Goal: Communication & Community: Share content

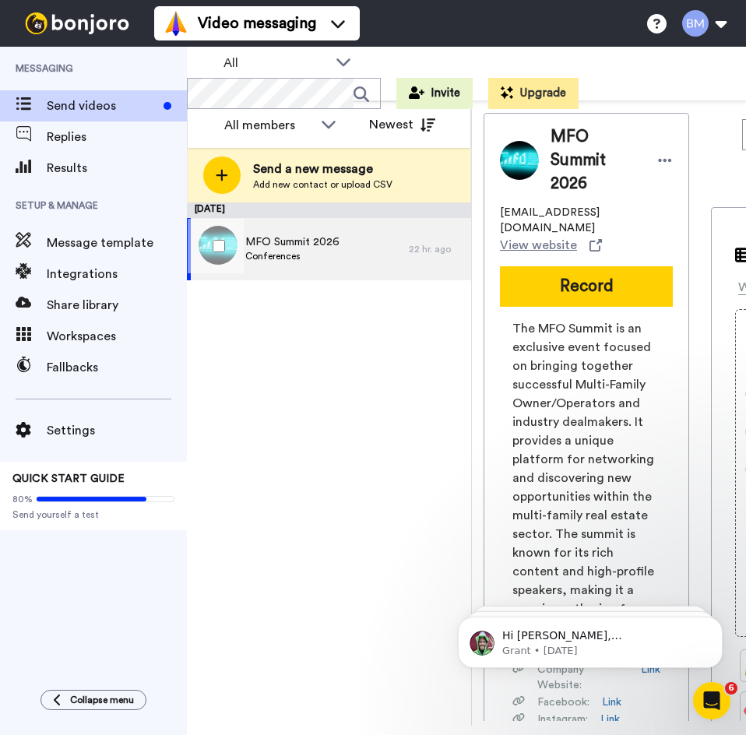
click at [309, 255] on span "Conferences" at bounding box center [292, 256] width 94 height 12
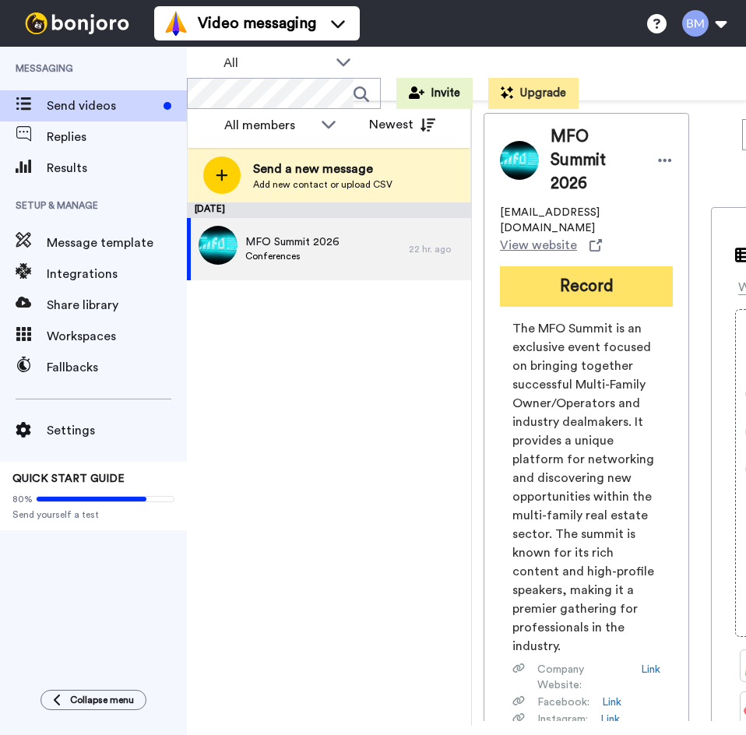
click at [585, 266] on button "Record" at bounding box center [586, 286] width 173 height 40
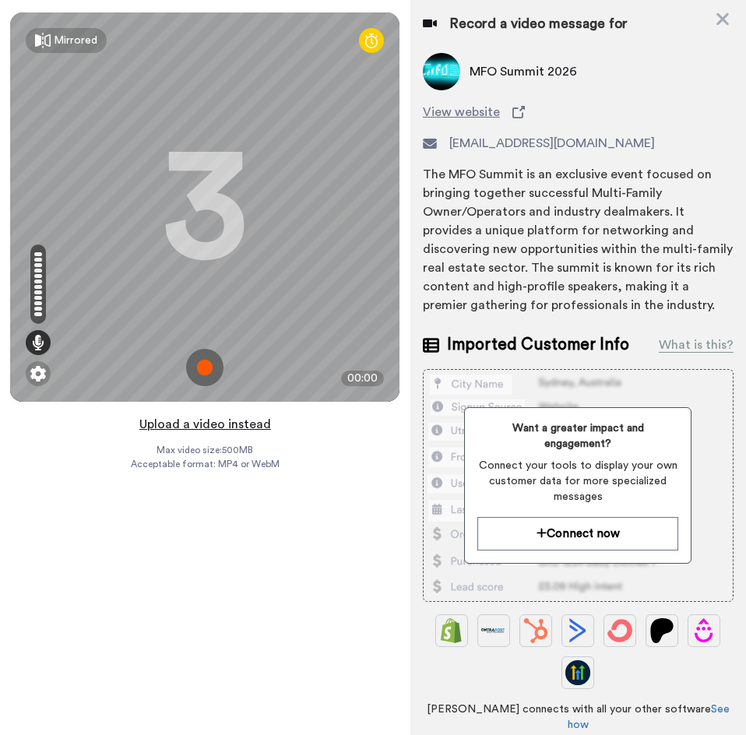
click at [227, 427] on button "Upload a video instead" at bounding box center [205, 424] width 141 height 20
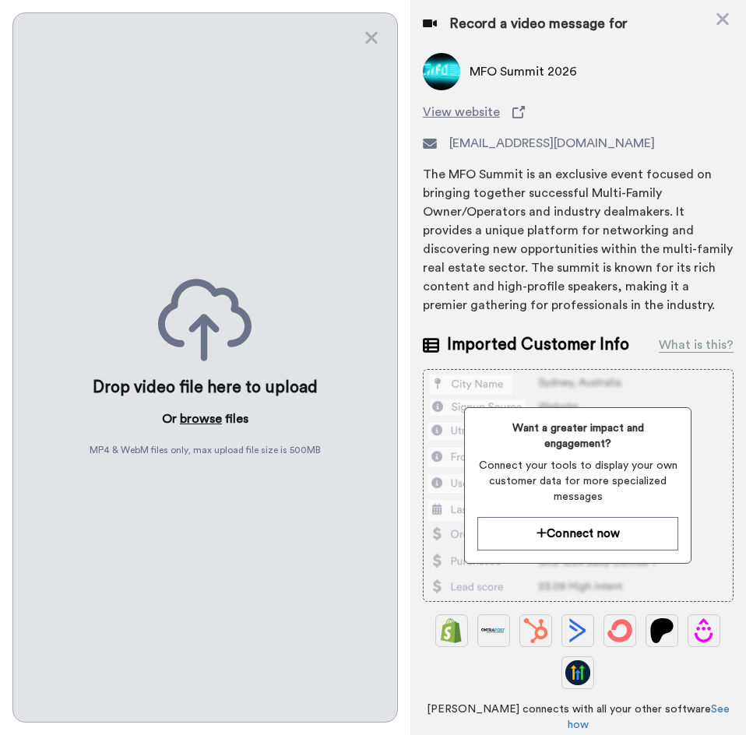
click at [211, 417] on button "browse" at bounding box center [201, 418] width 42 height 19
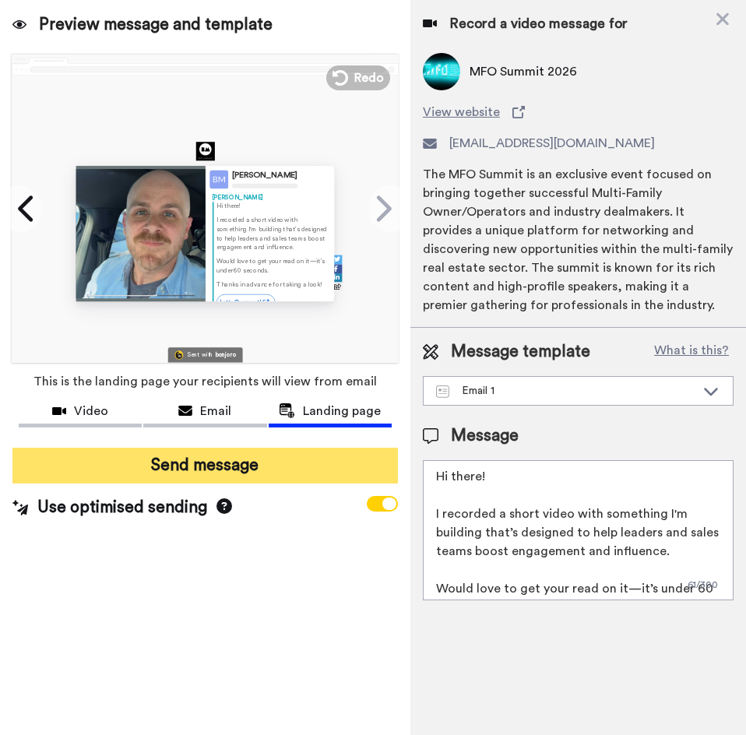
click at [256, 454] on button "Send message" at bounding box center [204, 466] width 385 height 36
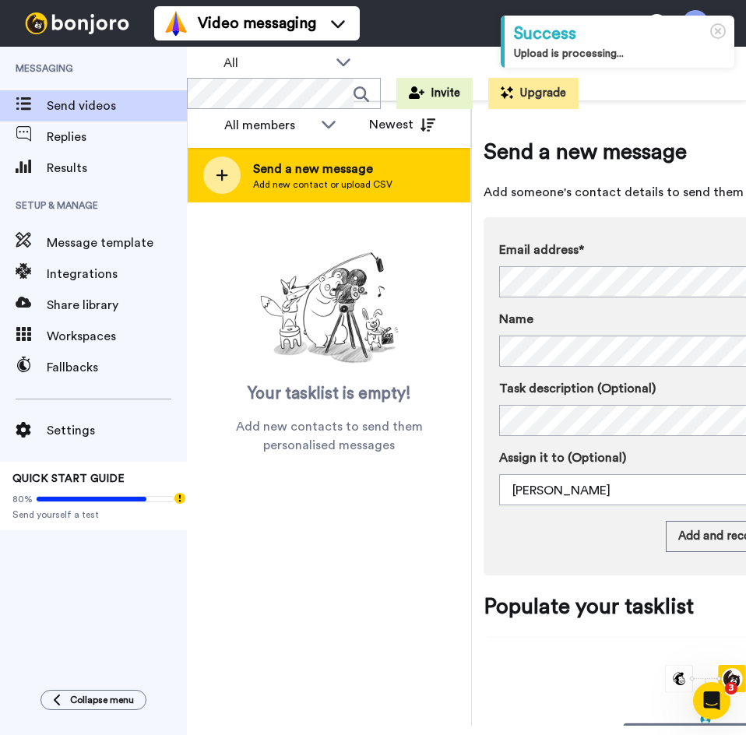
click at [350, 182] on span "Add new contact or upload CSV" at bounding box center [322, 184] width 139 height 12
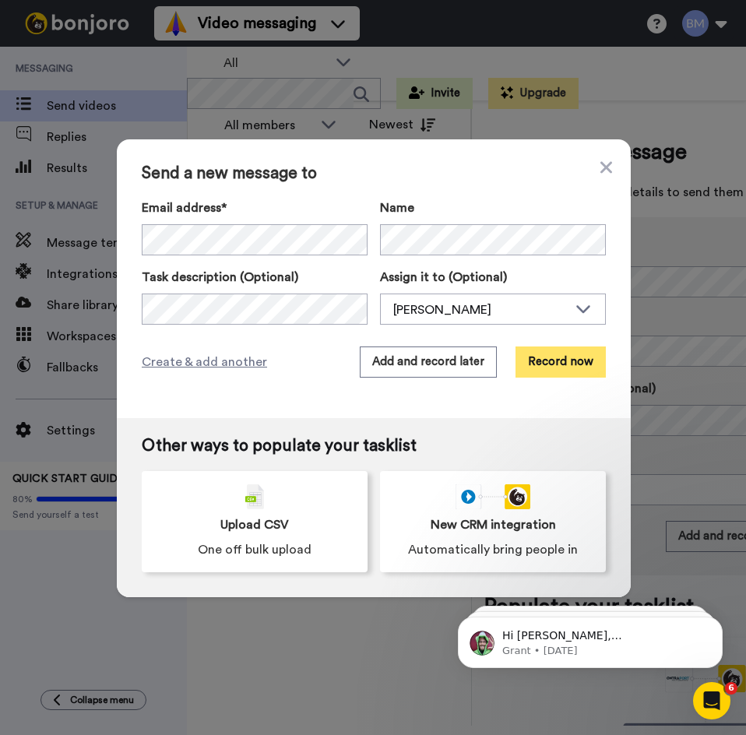
click at [542, 362] on button "Record now" at bounding box center [560, 361] width 90 height 31
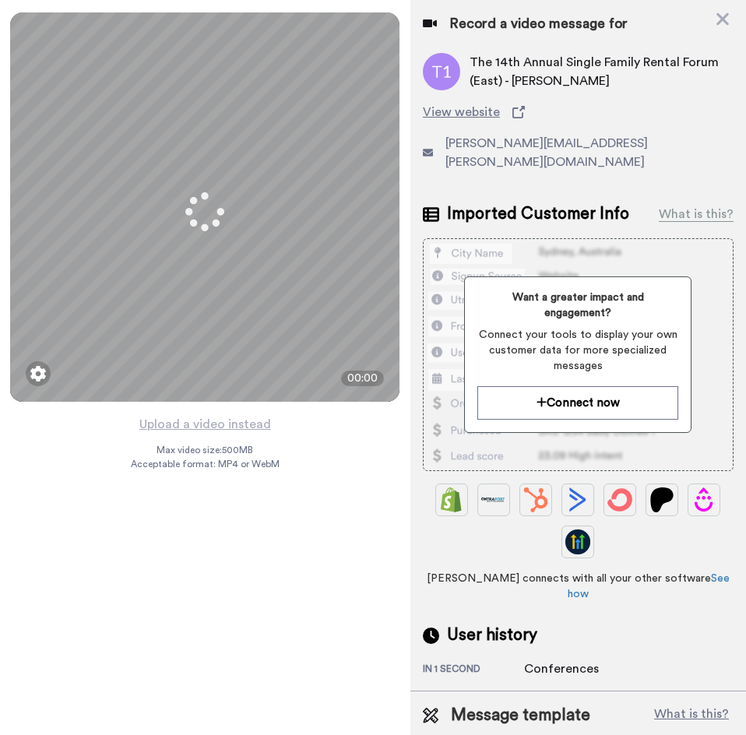
click at [237, 428] on button "Upload a video instead" at bounding box center [205, 424] width 141 height 20
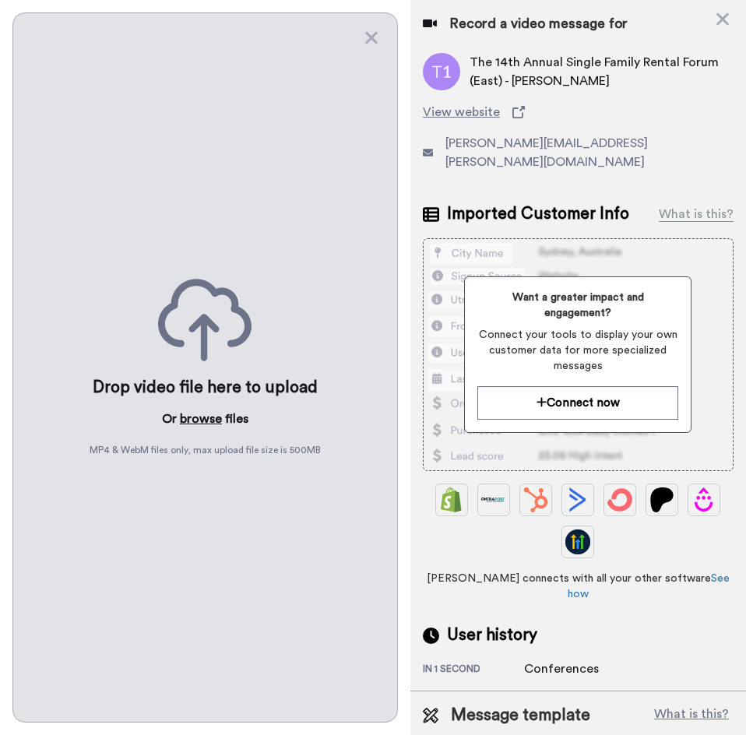
click at [211, 419] on button "browse" at bounding box center [201, 418] width 42 height 19
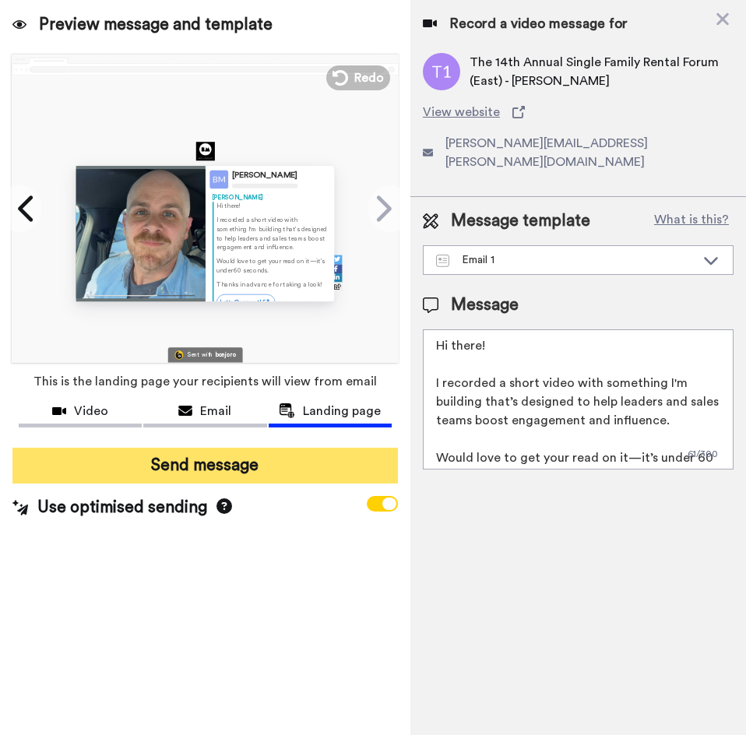
click at [287, 463] on button "Send message" at bounding box center [204, 466] width 385 height 36
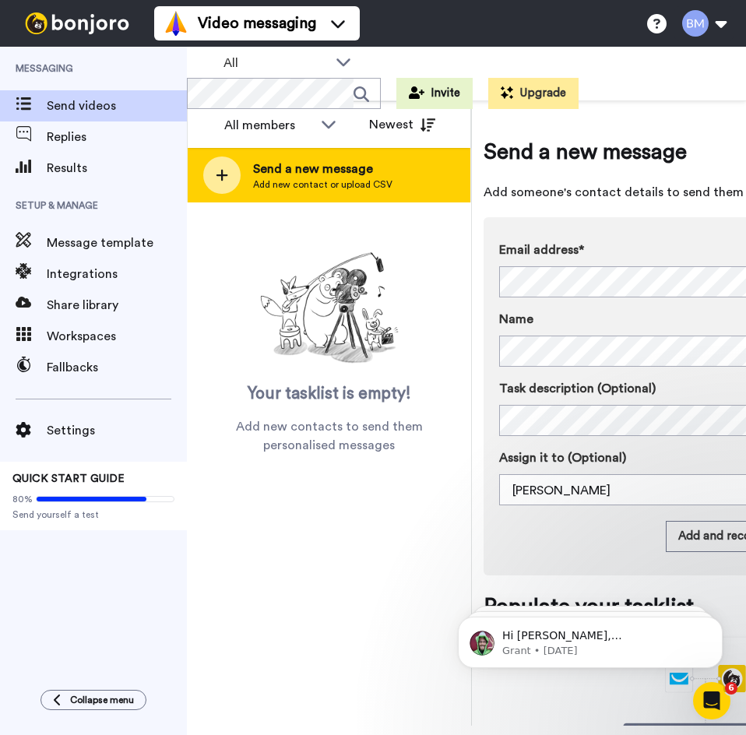
click at [317, 180] on span "Add new contact or upload CSV" at bounding box center [322, 184] width 139 height 12
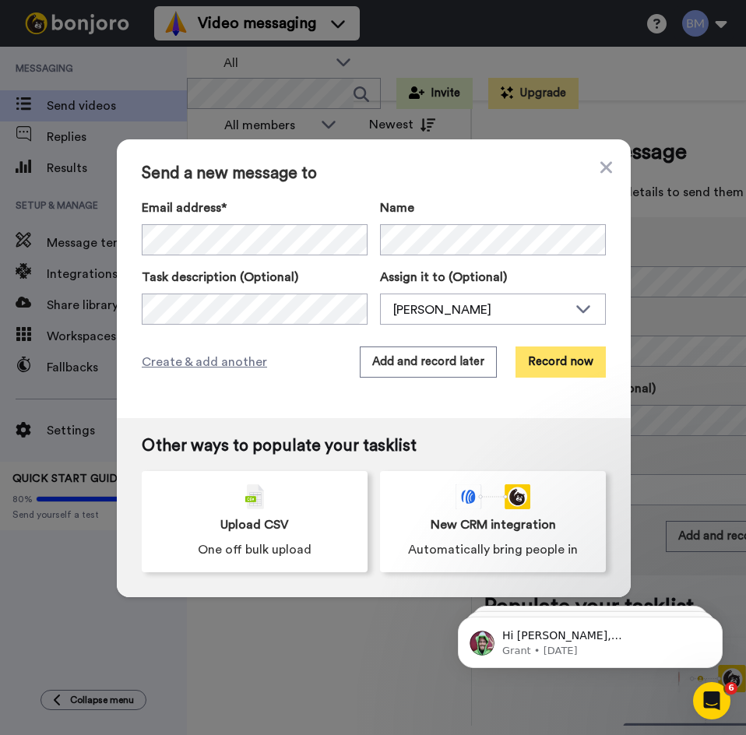
click at [534, 357] on button "Record now" at bounding box center [560, 361] width 90 height 31
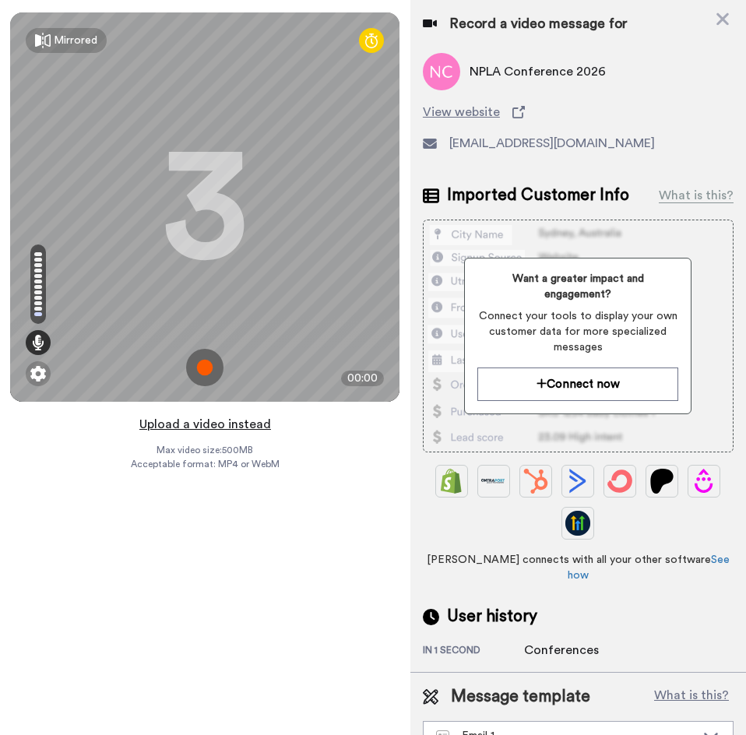
click at [248, 426] on button "Upload a video instead" at bounding box center [205, 424] width 141 height 20
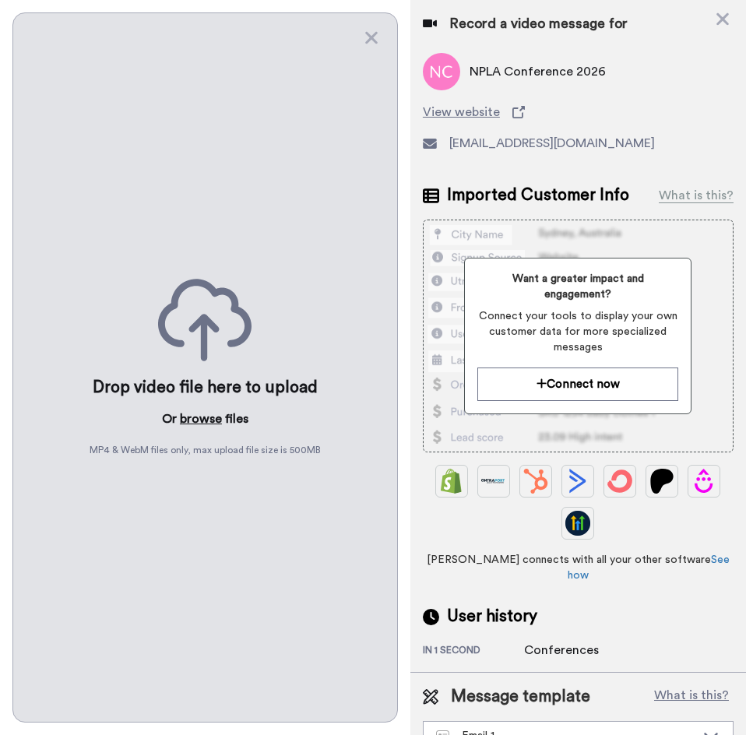
click at [202, 418] on button "browse" at bounding box center [201, 418] width 42 height 19
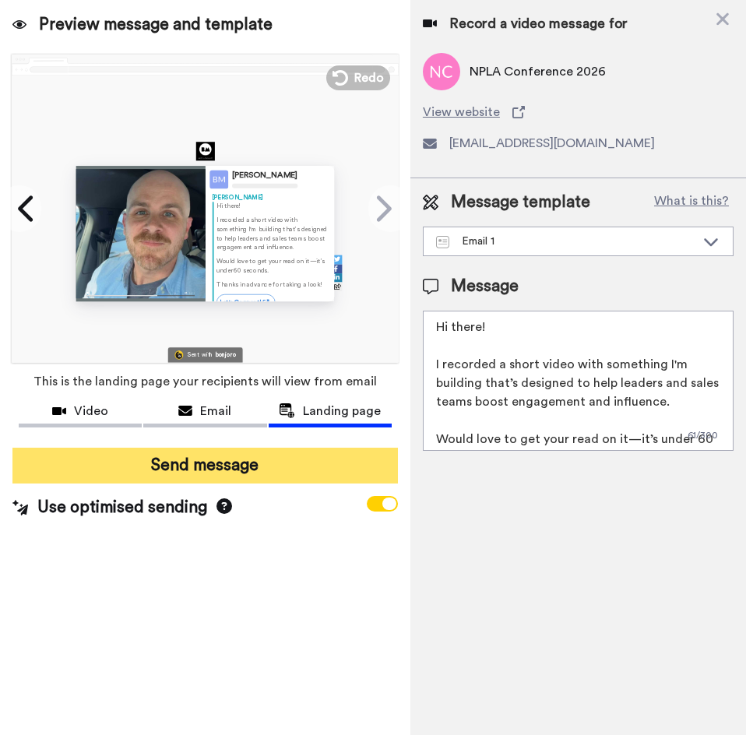
click at [234, 464] on button "Send message" at bounding box center [204, 466] width 385 height 36
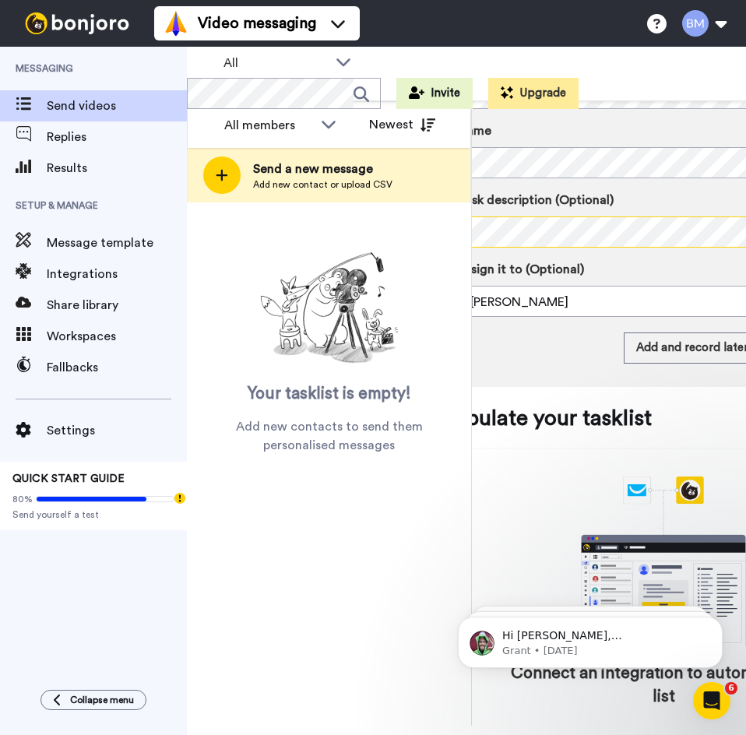
scroll to position [0, 193]
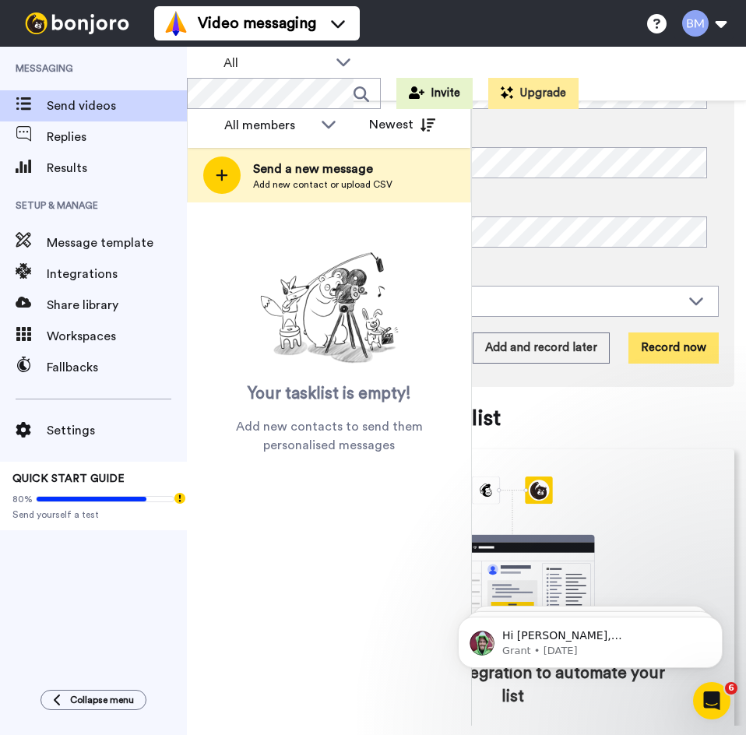
click at [648, 343] on button "Record now" at bounding box center [673, 347] width 90 height 31
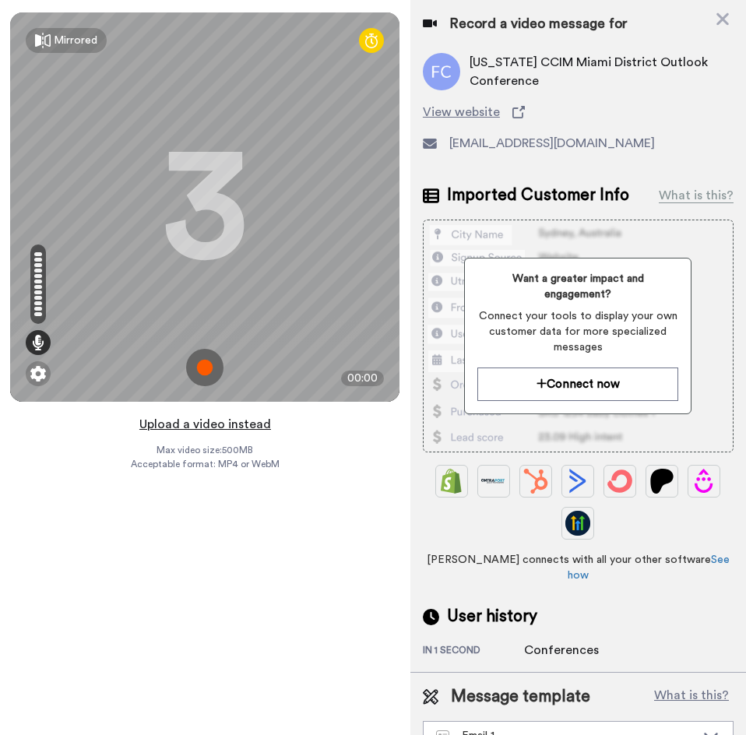
click at [255, 427] on button "Upload a video instead" at bounding box center [205, 424] width 141 height 20
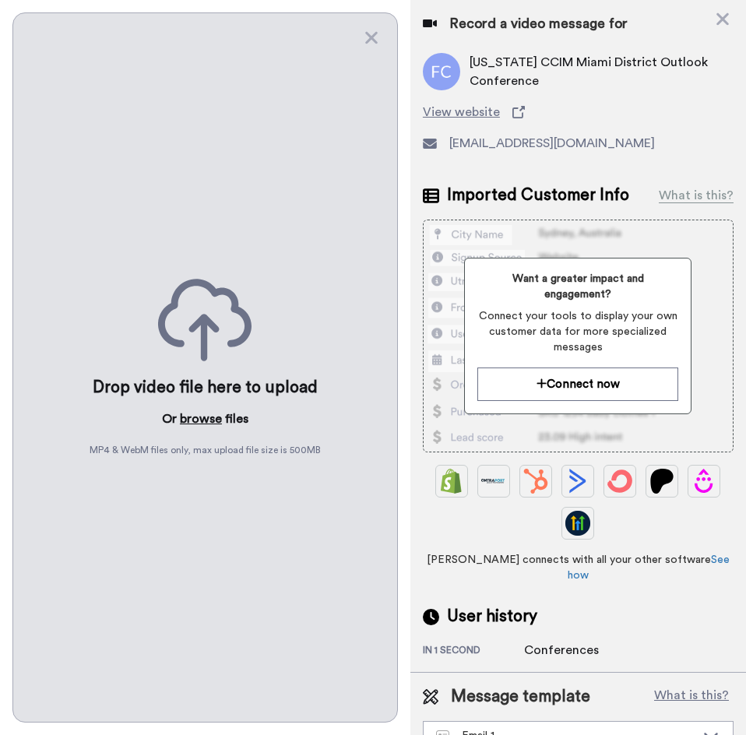
click at [205, 409] on button "browse" at bounding box center [201, 418] width 42 height 19
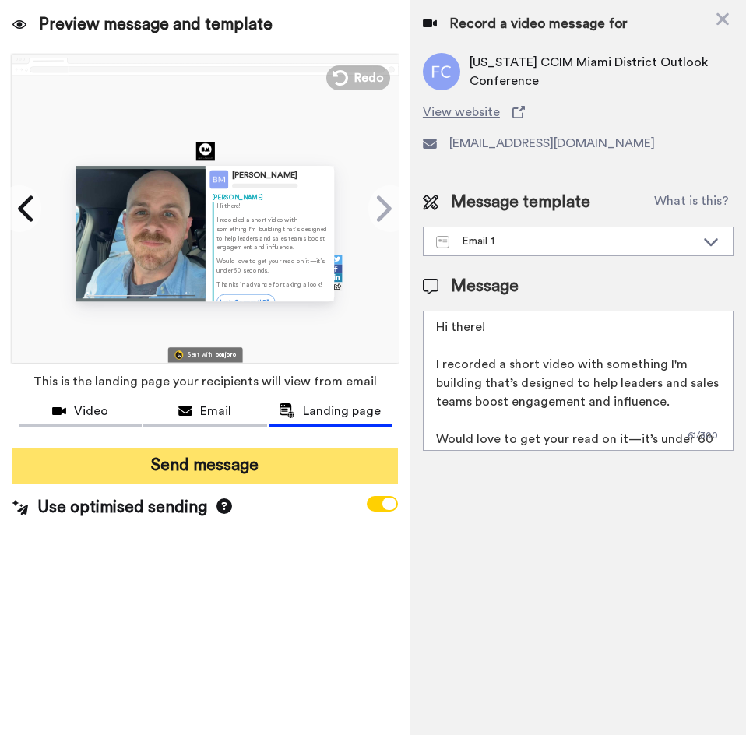
click at [245, 476] on button "Send message" at bounding box center [204, 466] width 385 height 36
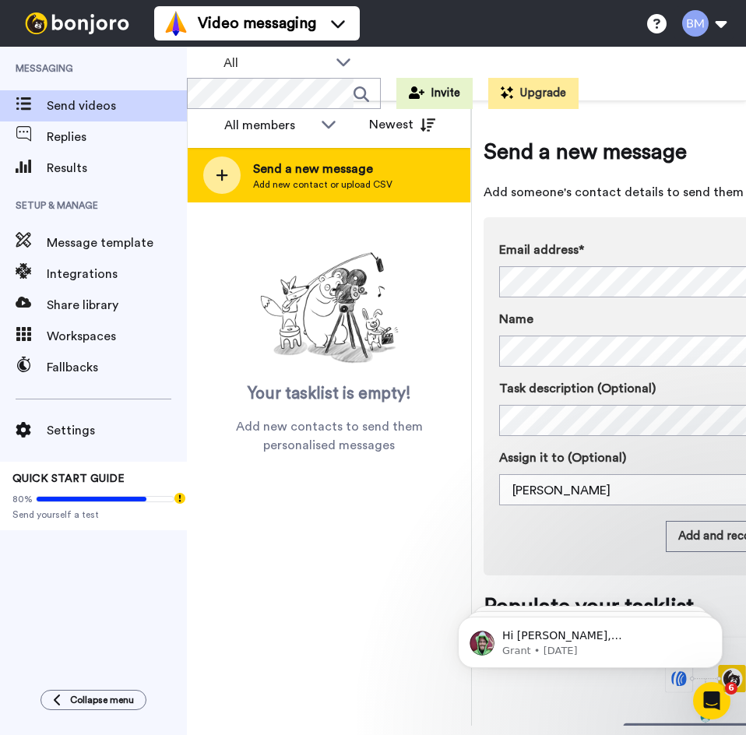
click at [387, 178] on span "Add new contact or upload CSV" at bounding box center [322, 184] width 139 height 12
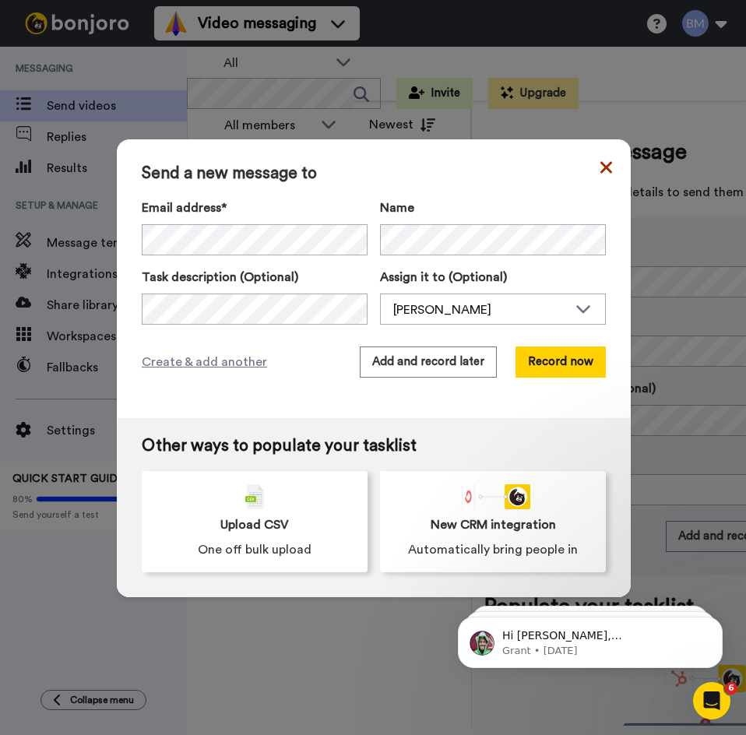
click at [600, 167] on icon at bounding box center [606, 167] width 12 height 19
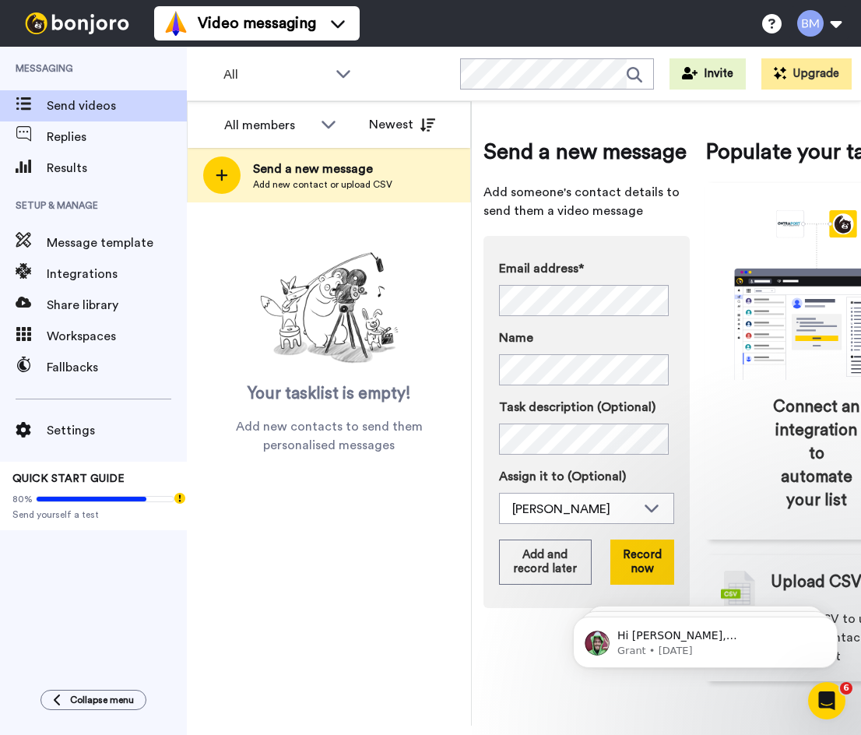
click at [622, 584] on html "Hi Brett, Bonjoro is better with a friend! Looks like you've been loving Bonjor…" at bounding box center [705, 638] width 311 height 109
click at [630, 588] on html "Hi Brett, Bonjoro is better with a friend! Looks like you've been loving Bonjor…" at bounding box center [705, 638] width 311 height 109
click at [627, 582] on button "Record now" at bounding box center [642, 561] width 64 height 45
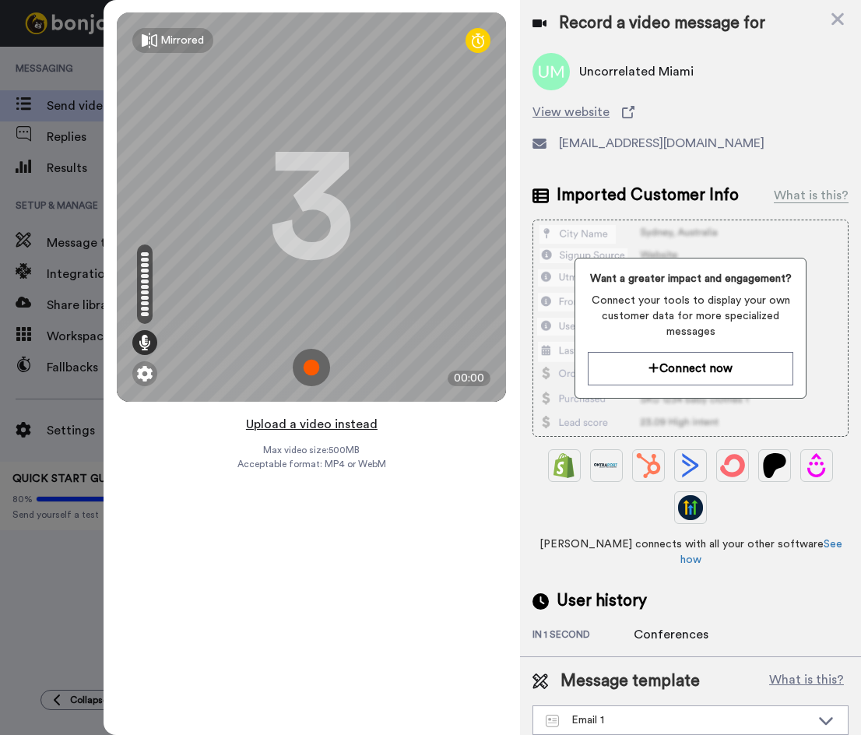
click at [332, 431] on button "Upload a video instead" at bounding box center [311, 424] width 141 height 20
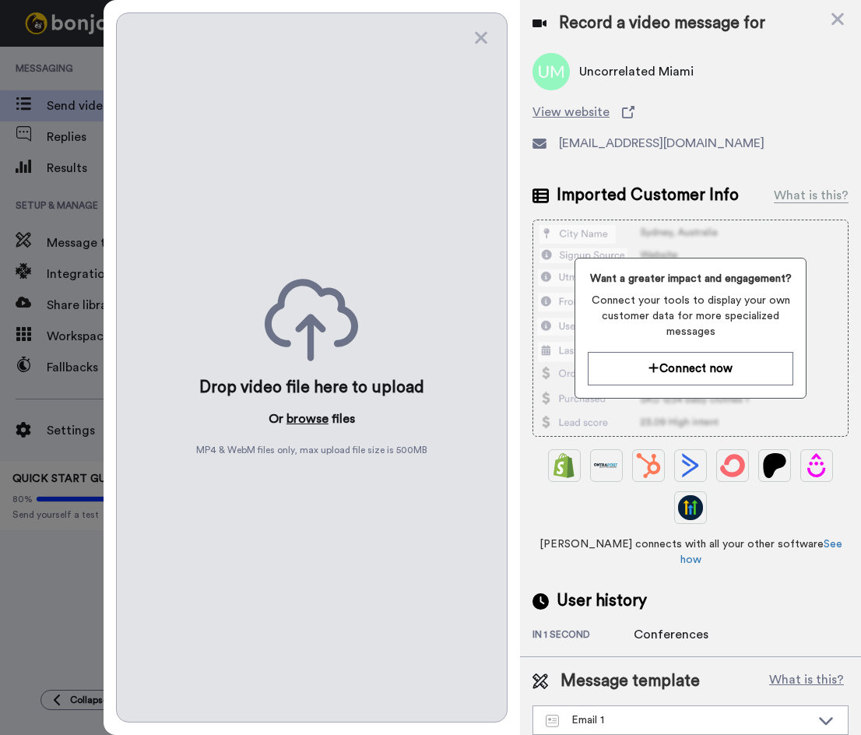
click at [316, 416] on button "browse" at bounding box center [307, 418] width 42 height 19
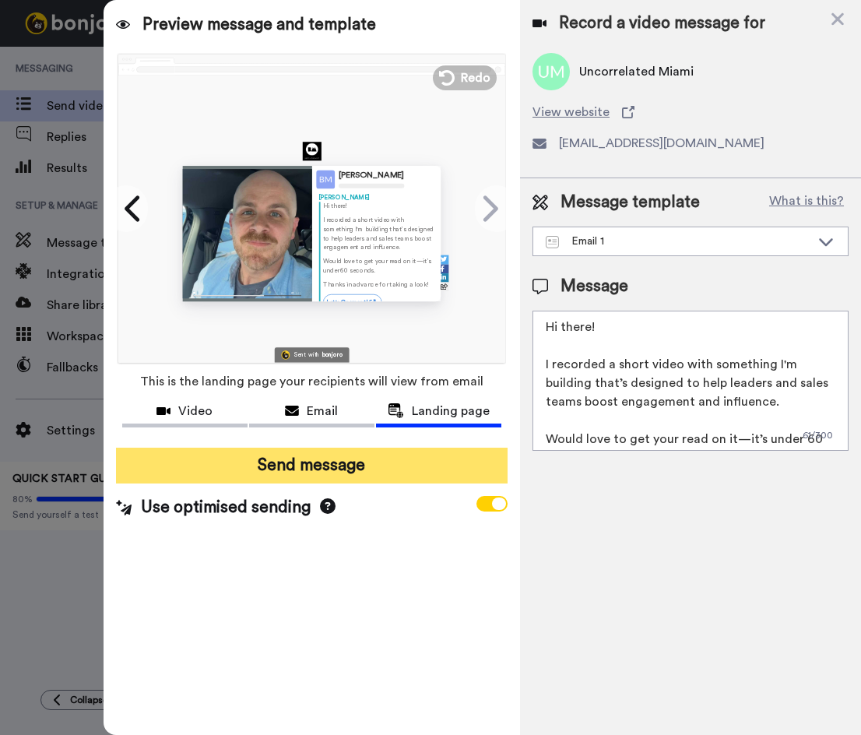
click at [413, 482] on button "Send message" at bounding box center [312, 466] width 392 height 36
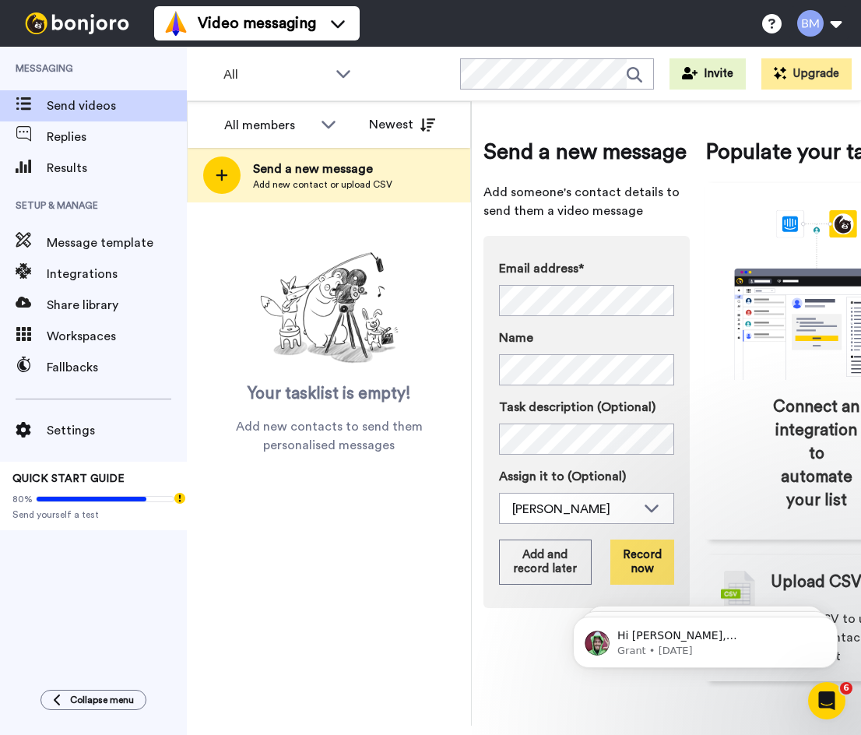
click at [647, 564] on button "Record now" at bounding box center [642, 561] width 64 height 45
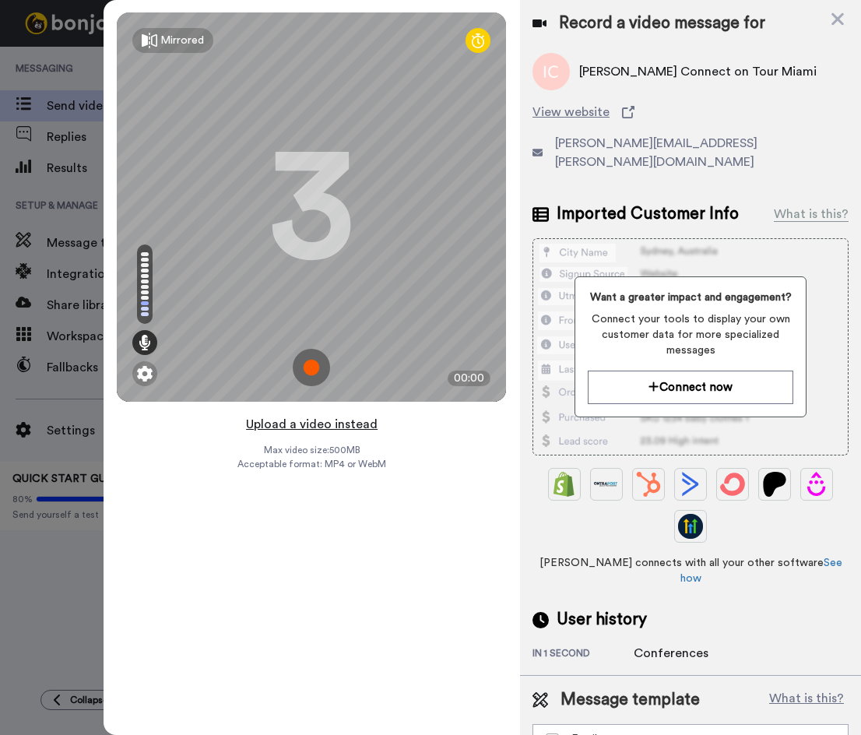
click at [330, 420] on button "Upload a video instead" at bounding box center [311, 424] width 141 height 20
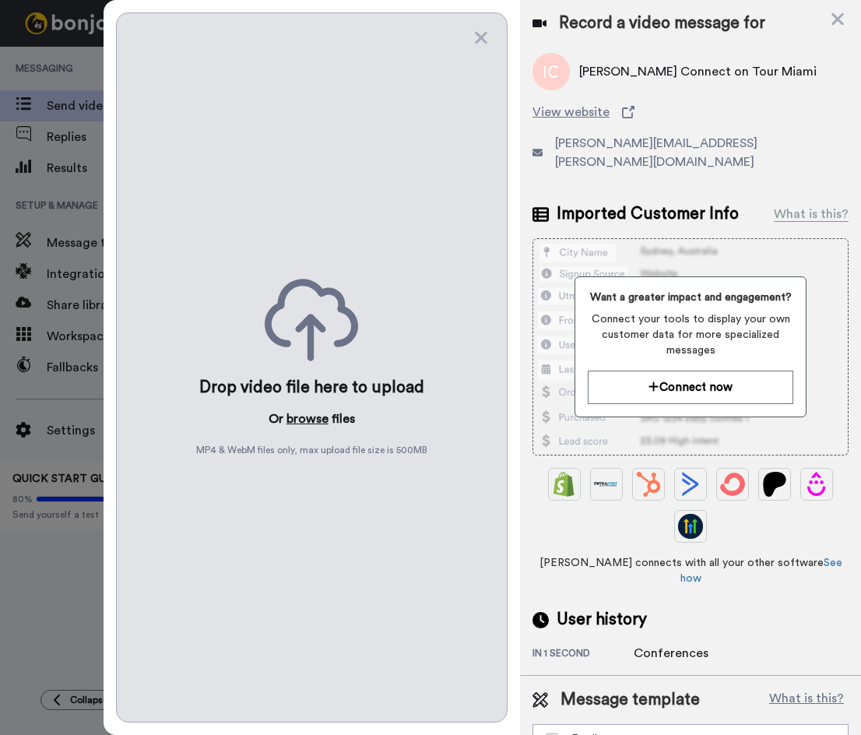
click at [318, 416] on button "browse" at bounding box center [307, 418] width 42 height 19
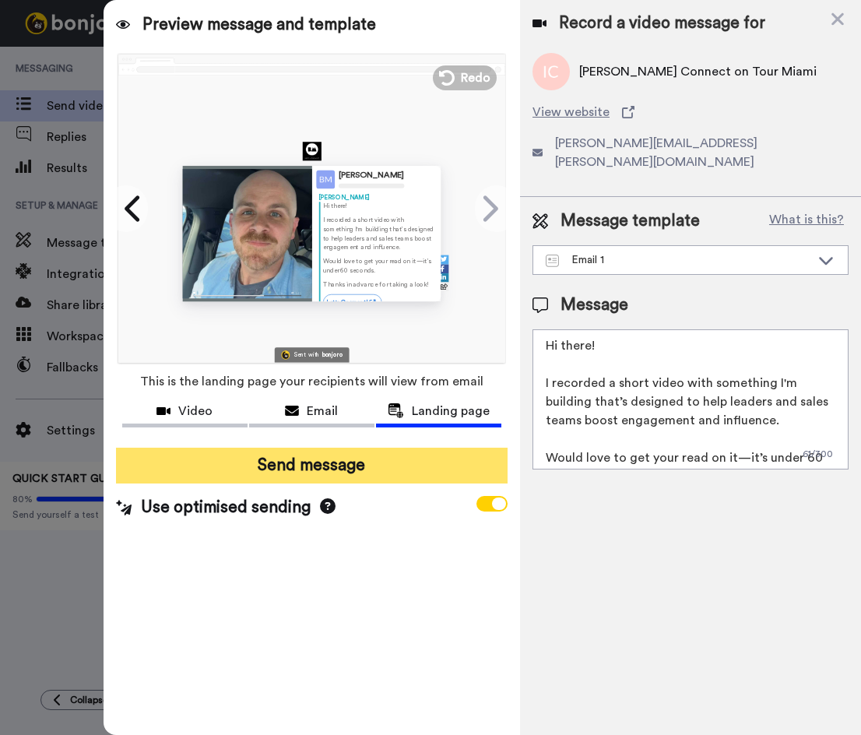
click at [426, 474] on button "Send message" at bounding box center [312, 466] width 392 height 36
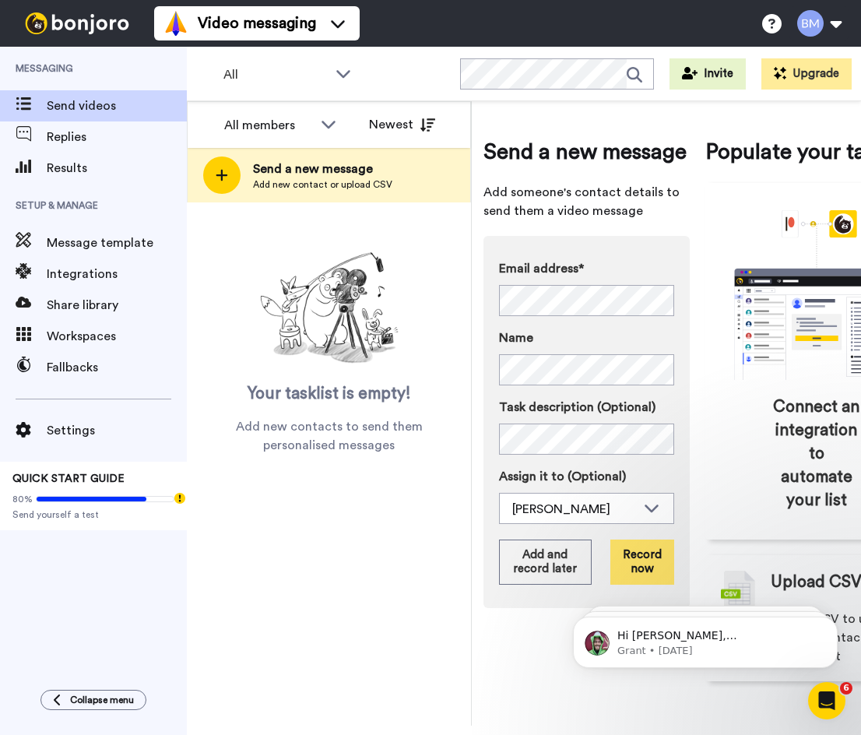
click at [639, 570] on button "Record now" at bounding box center [642, 561] width 64 height 45
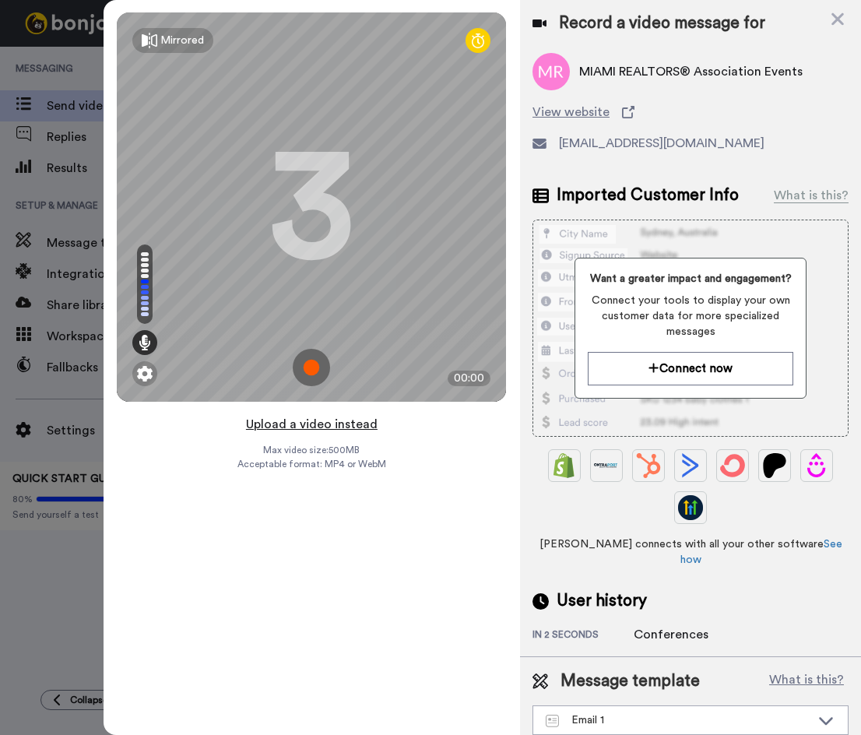
click at [345, 425] on button "Upload a video instead" at bounding box center [311, 424] width 141 height 20
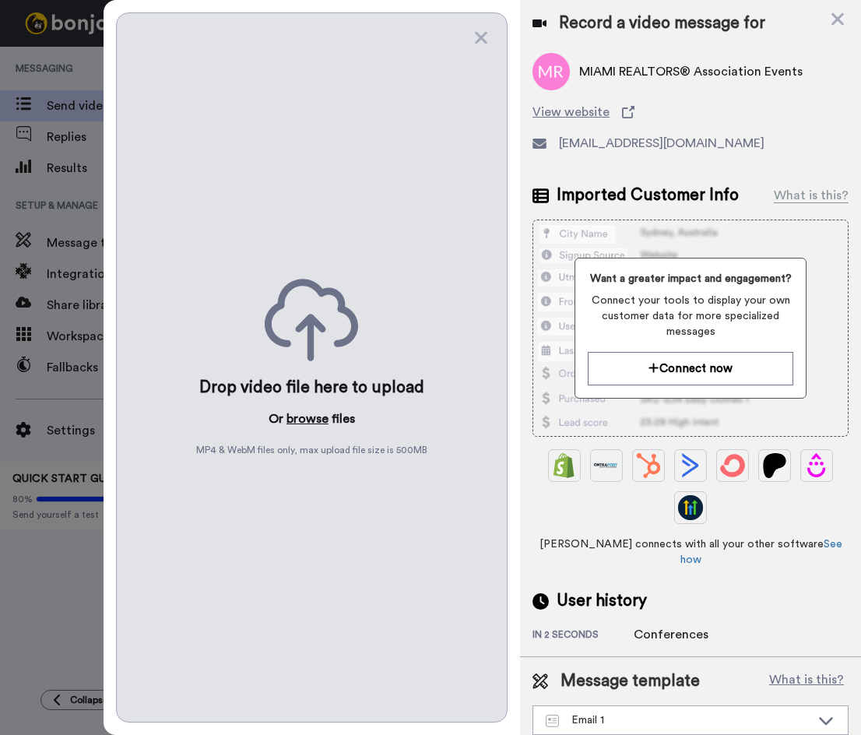
click at [318, 417] on button "browse" at bounding box center [307, 418] width 42 height 19
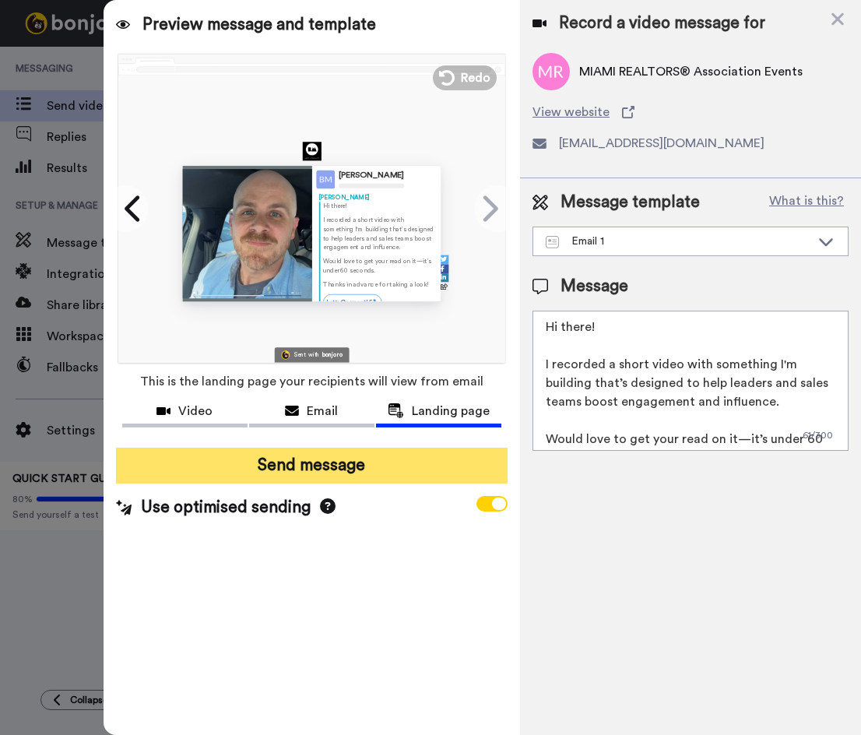
click at [440, 469] on button "Send message" at bounding box center [312, 466] width 392 height 36
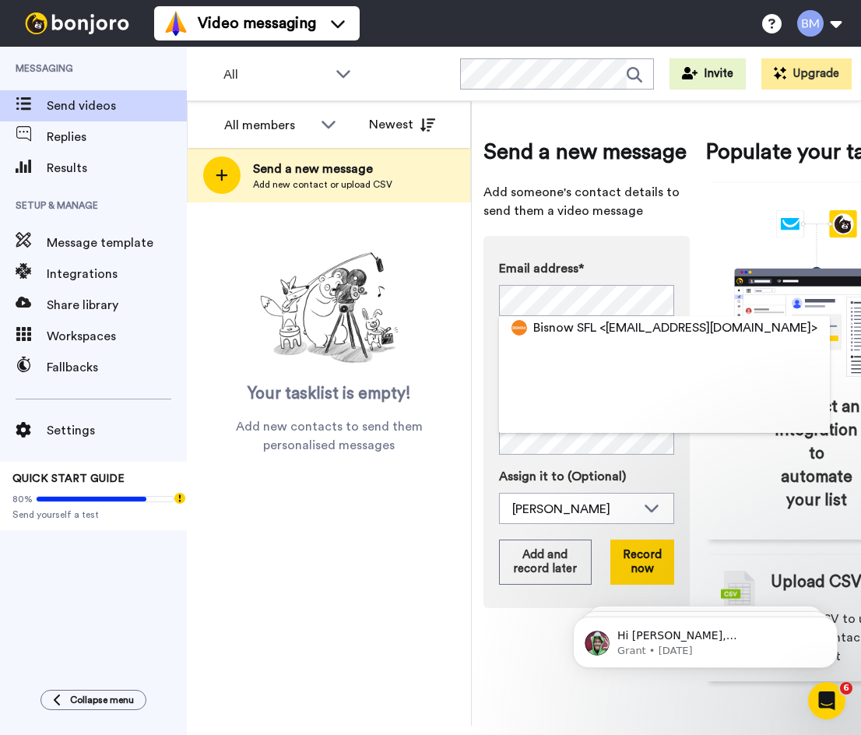
click at [507, 344] on div "Bisnow SFL <[EMAIL_ADDRESS][DOMAIN_NAME]>" at bounding box center [664, 374] width 331 height 117
click at [463, 347] on div "Your tasklist is empty! Add new contacts to send them personalised messages" at bounding box center [329, 350] width 284 height 209
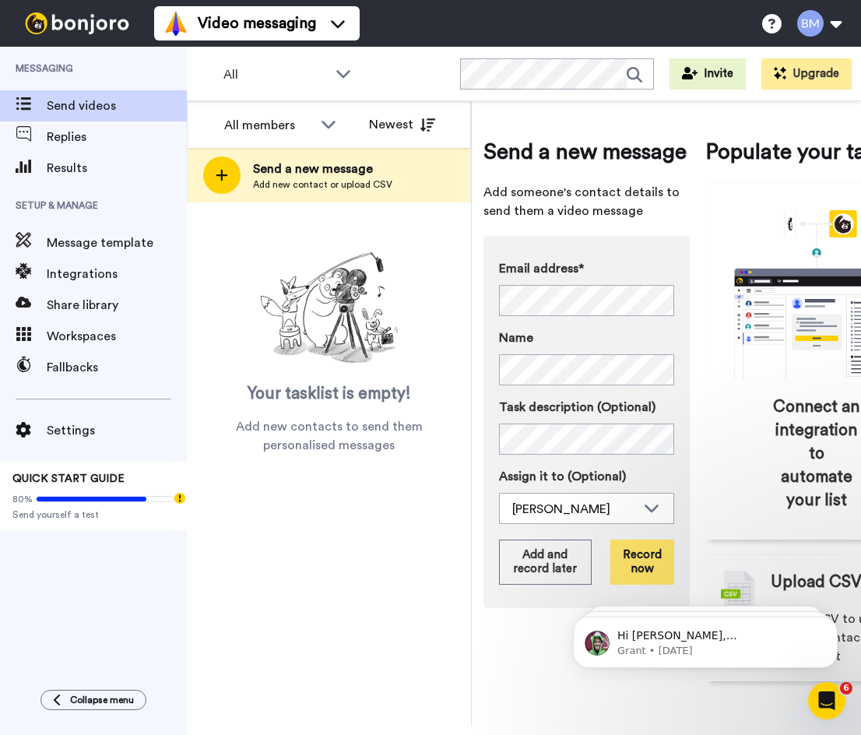
click at [649, 553] on button "Record now" at bounding box center [642, 561] width 64 height 45
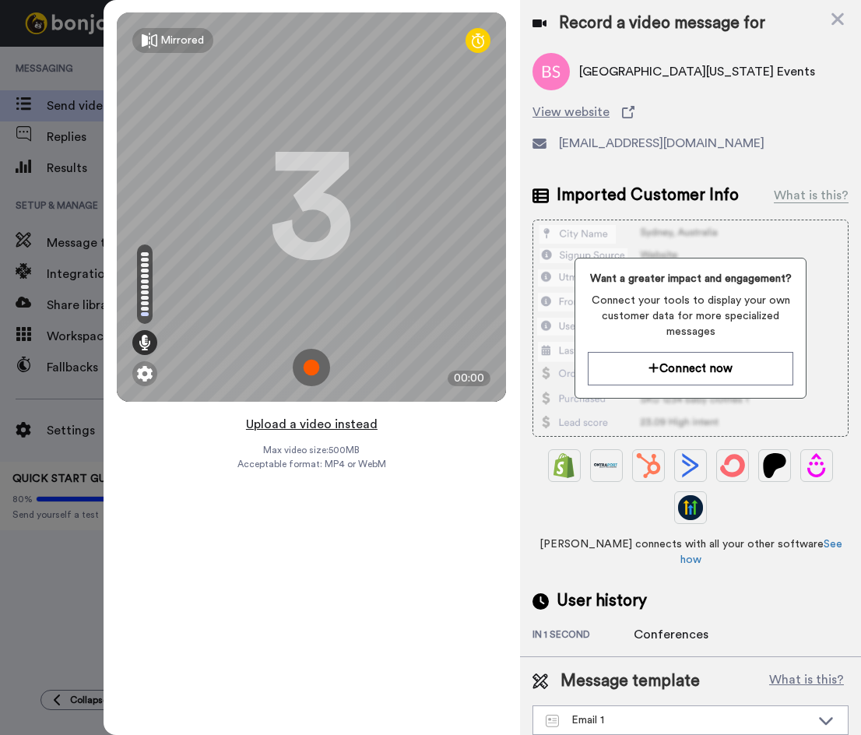
click at [325, 419] on button "Upload a video instead" at bounding box center [311, 424] width 141 height 20
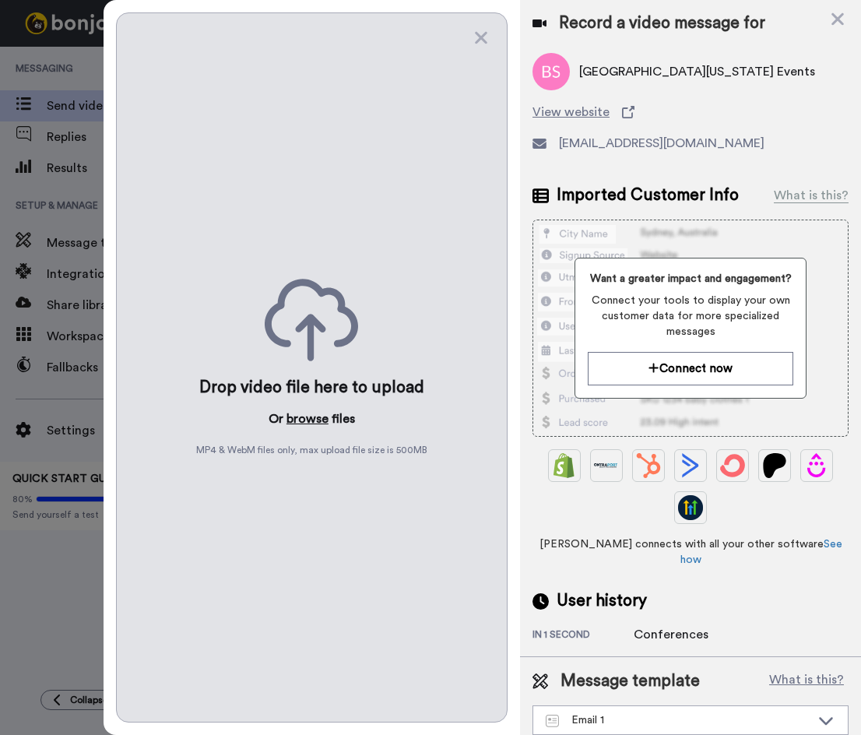
click at [315, 417] on button "browse" at bounding box center [307, 418] width 42 height 19
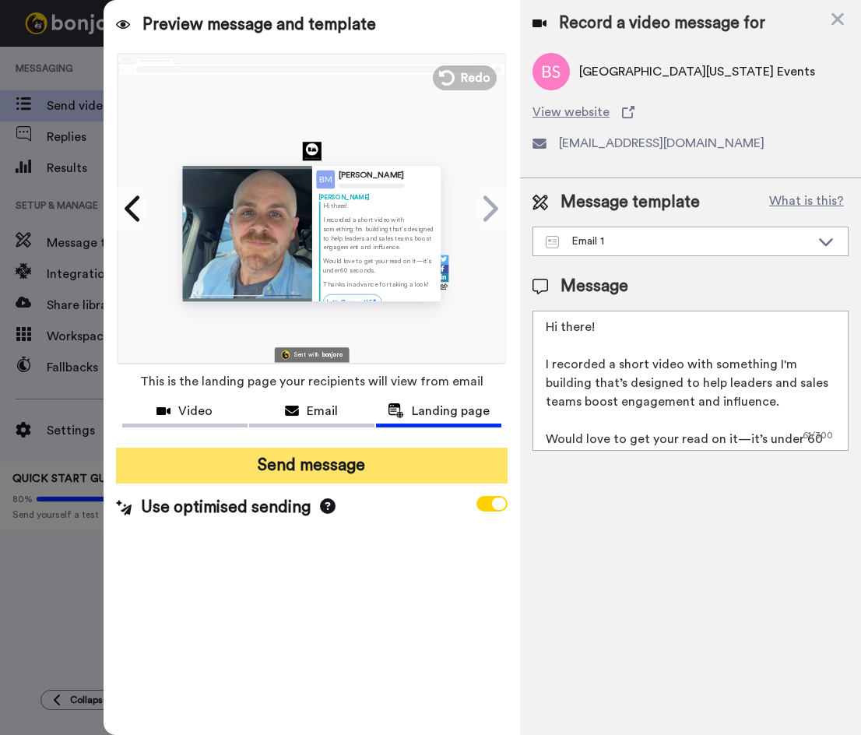
click at [388, 467] on button "Send message" at bounding box center [312, 466] width 392 height 36
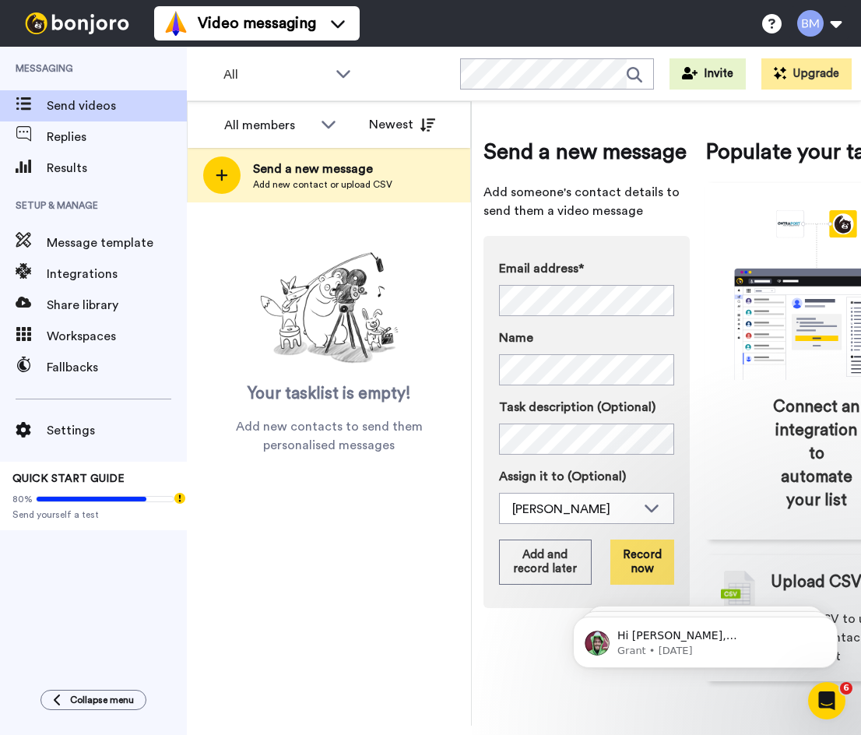
click at [630, 571] on button "Record now" at bounding box center [642, 561] width 64 height 45
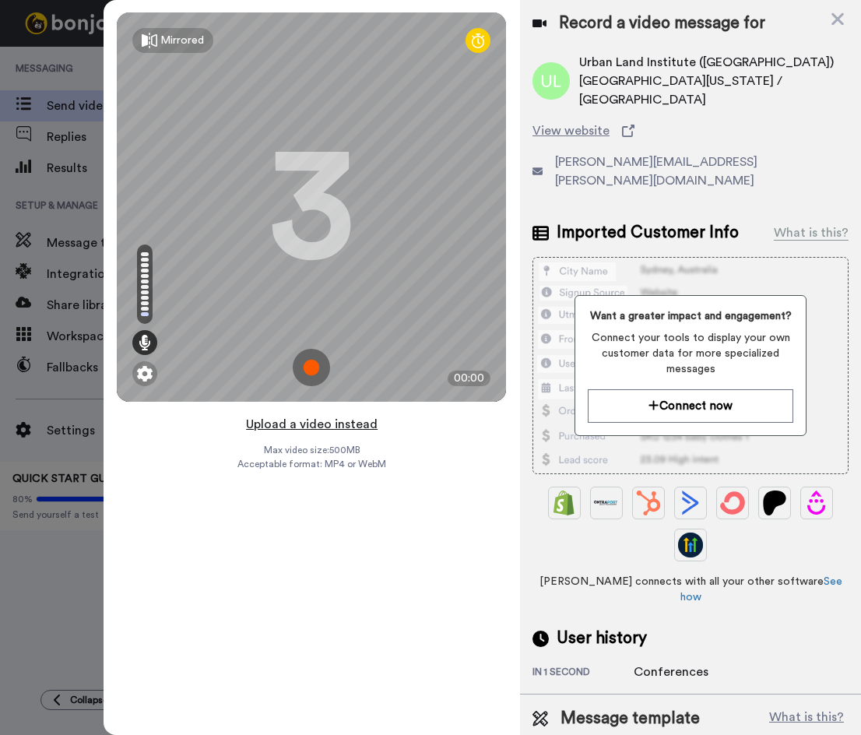
click at [322, 426] on button "Upload a video instead" at bounding box center [311, 424] width 141 height 20
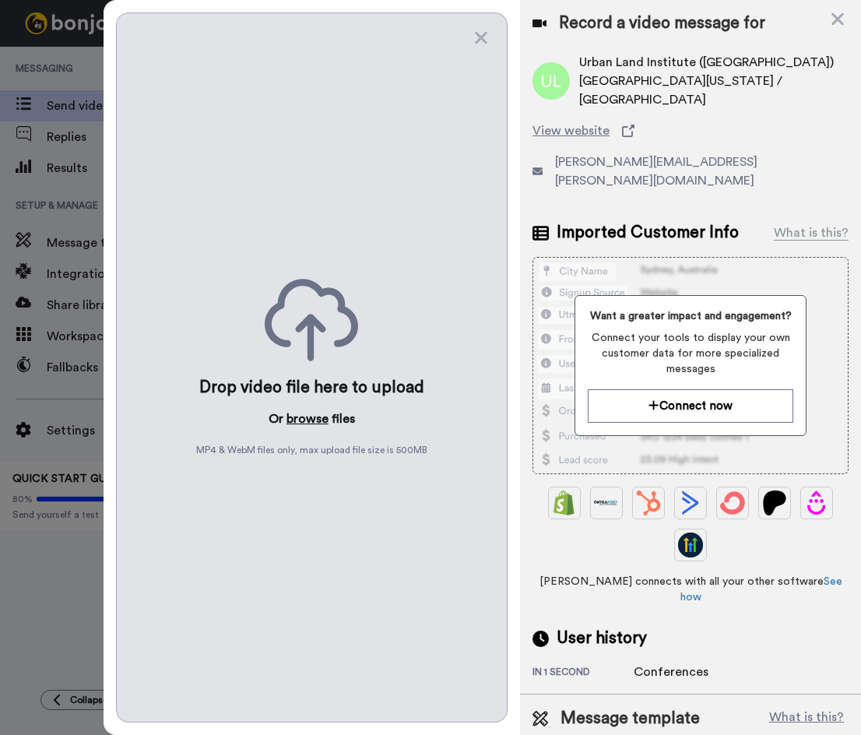
click at [308, 413] on button "browse" at bounding box center [307, 418] width 42 height 19
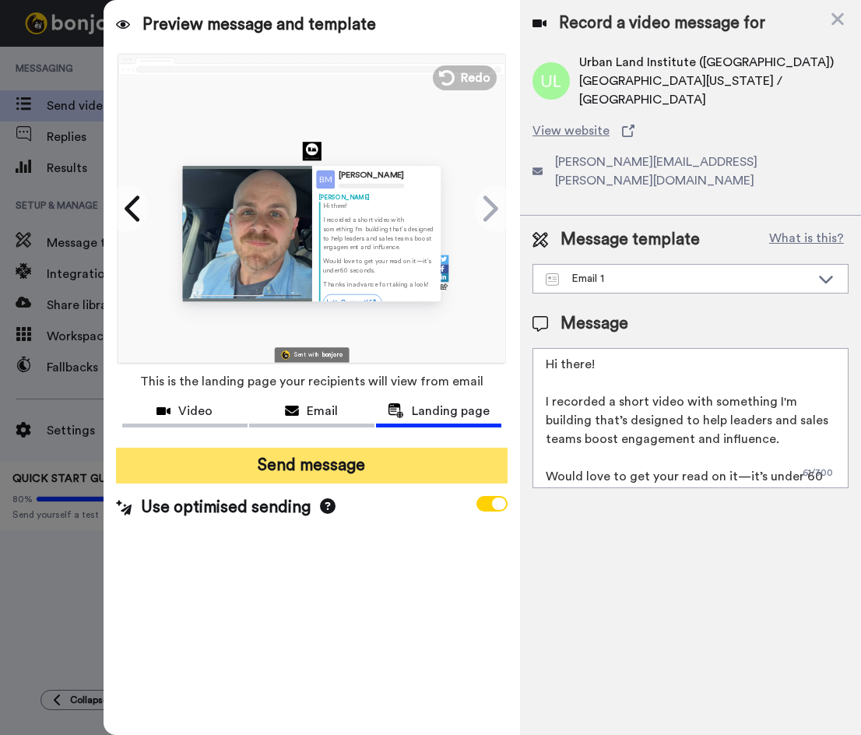
click at [354, 469] on button "Send message" at bounding box center [312, 466] width 392 height 36
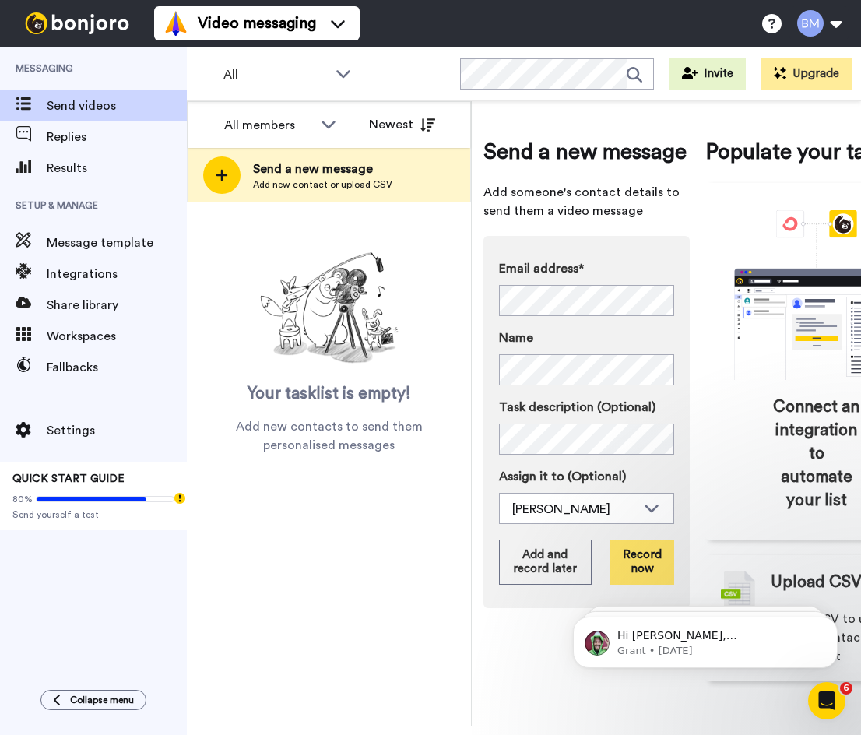
click at [648, 546] on button "Record now" at bounding box center [642, 561] width 64 height 45
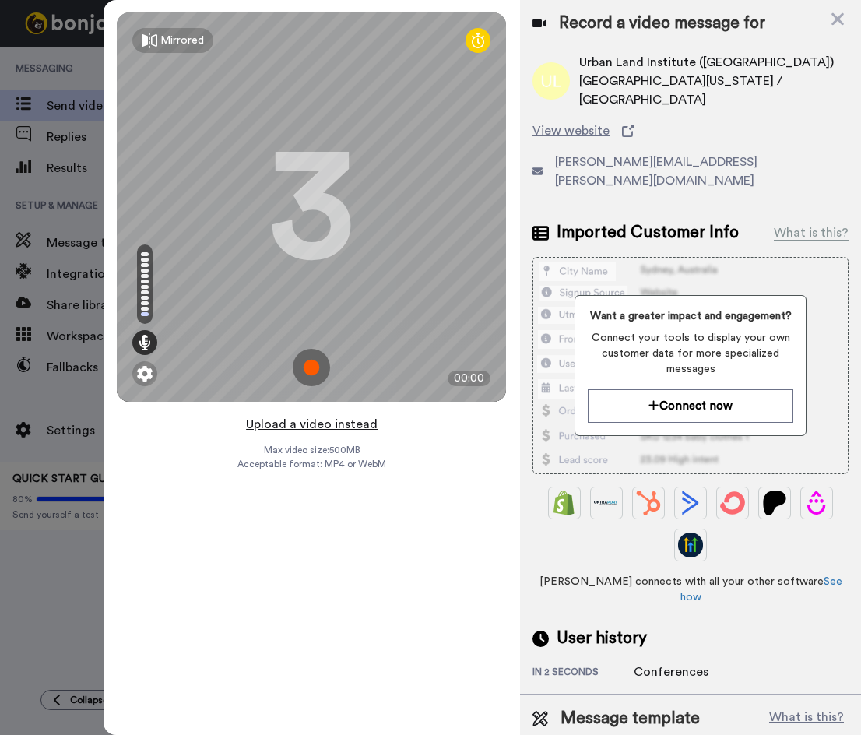
click at [317, 423] on button "Upload a video instead" at bounding box center [311, 424] width 141 height 20
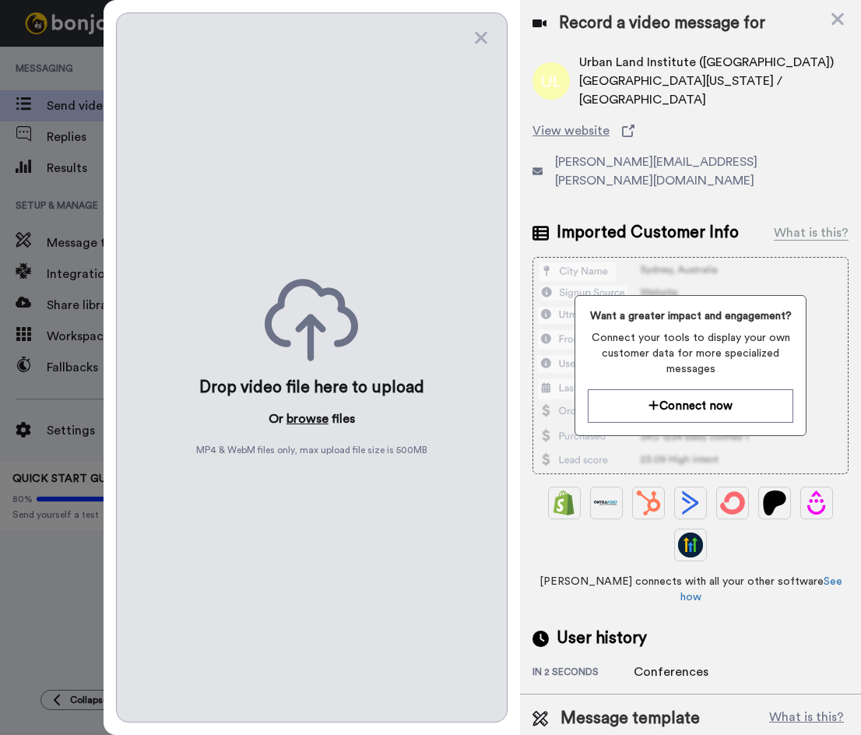
click at [315, 419] on button "browse" at bounding box center [307, 418] width 42 height 19
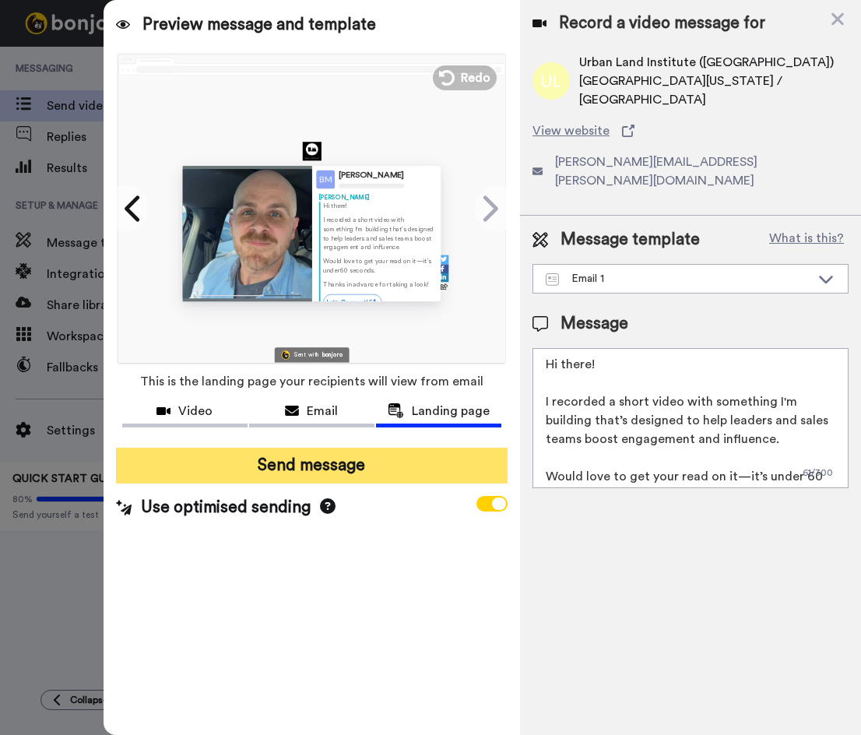
click at [336, 455] on button "Send message" at bounding box center [312, 466] width 392 height 36
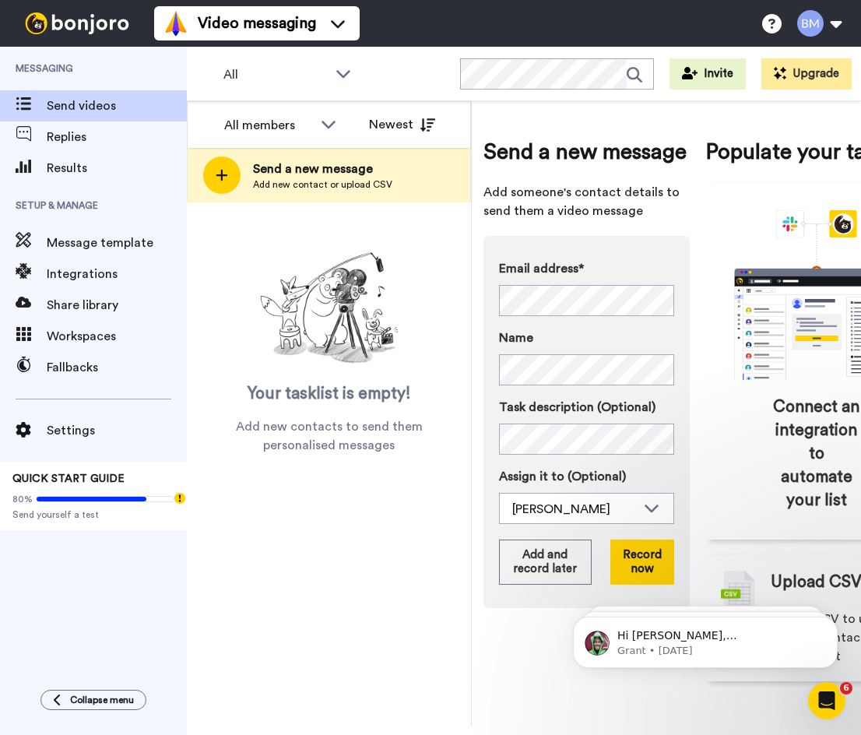
click at [534, 405] on label "Task description (Optional)" at bounding box center [586, 407] width 175 height 19
click at [645, 564] on button "Record now" at bounding box center [642, 561] width 64 height 45
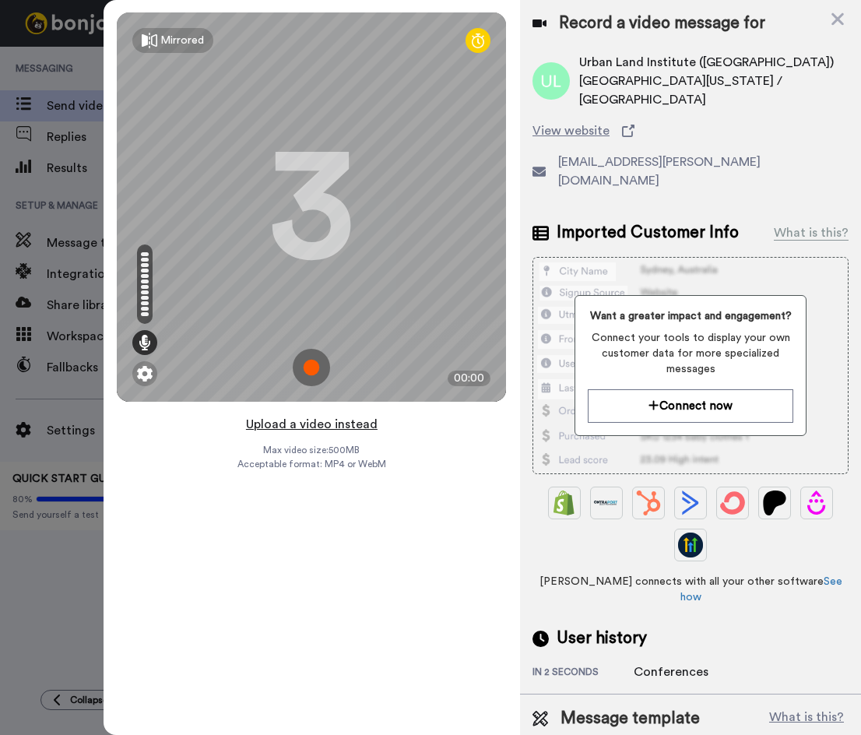
click at [313, 427] on button "Upload a video instead" at bounding box center [311, 424] width 141 height 20
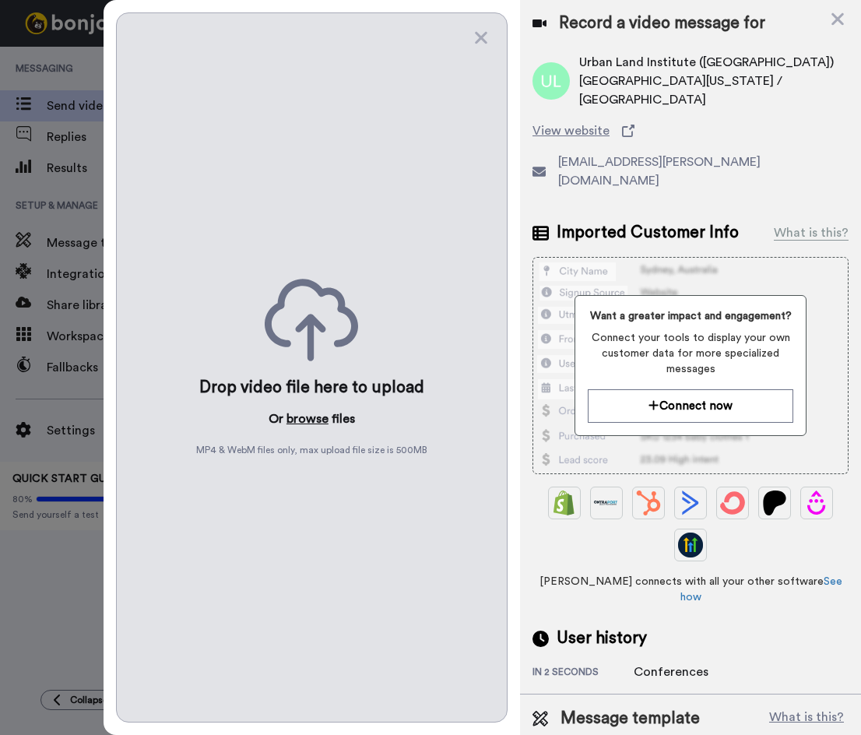
click at [309, 409] on button "browse" at bounding box center [307, 418] width 42 height 19
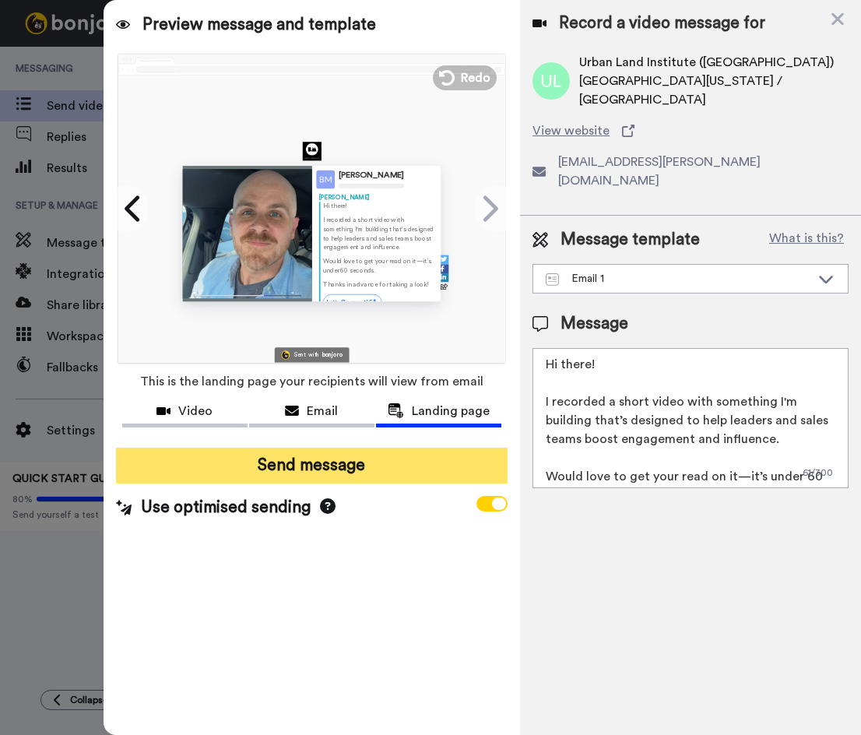
click at [409, 462] on button "Send message" at bounding box center [312, 466] width 392 height 36
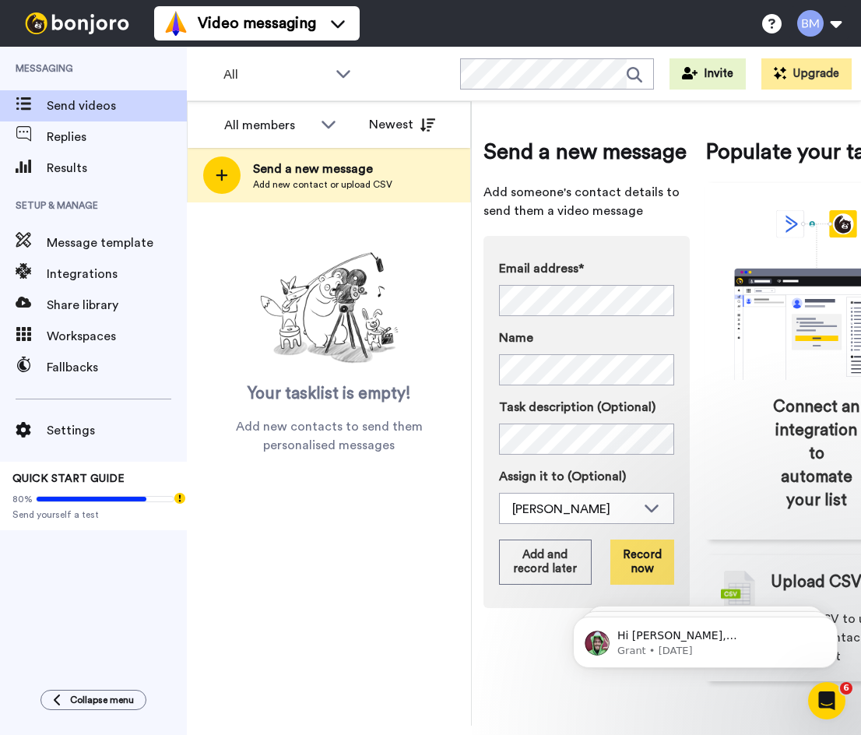
click at [648, 574] on button "Record now" at bounding box center [642, 561] width 64 height 45
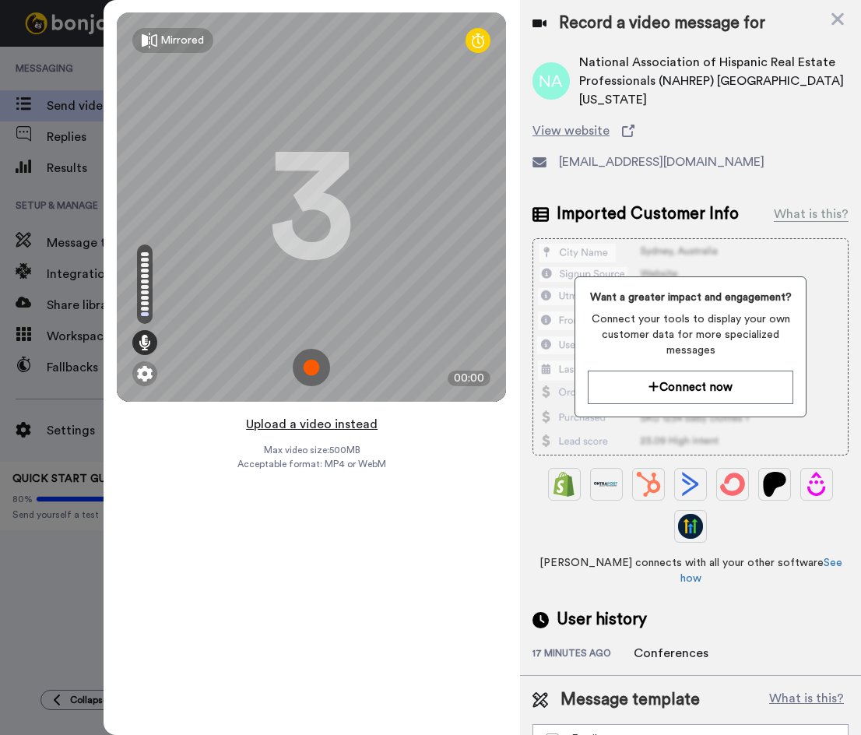
click at [349, 423] on button "Upload a video instead" at bounding box center [311, 424] width 141 height 20
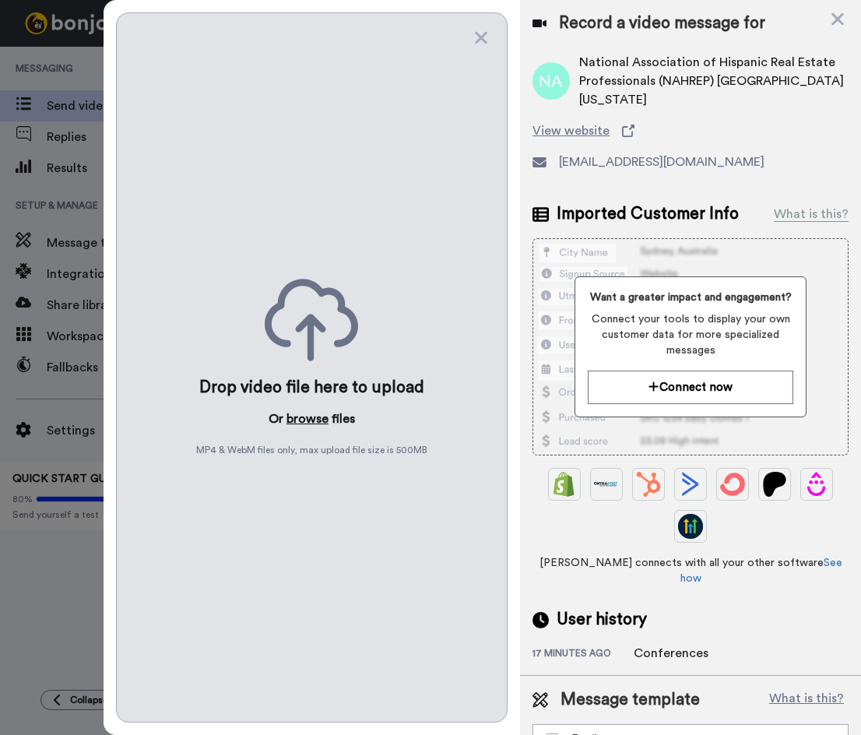
click at [309, 416] on button "browse" at bounding box center [307, 418] width 42 height 19
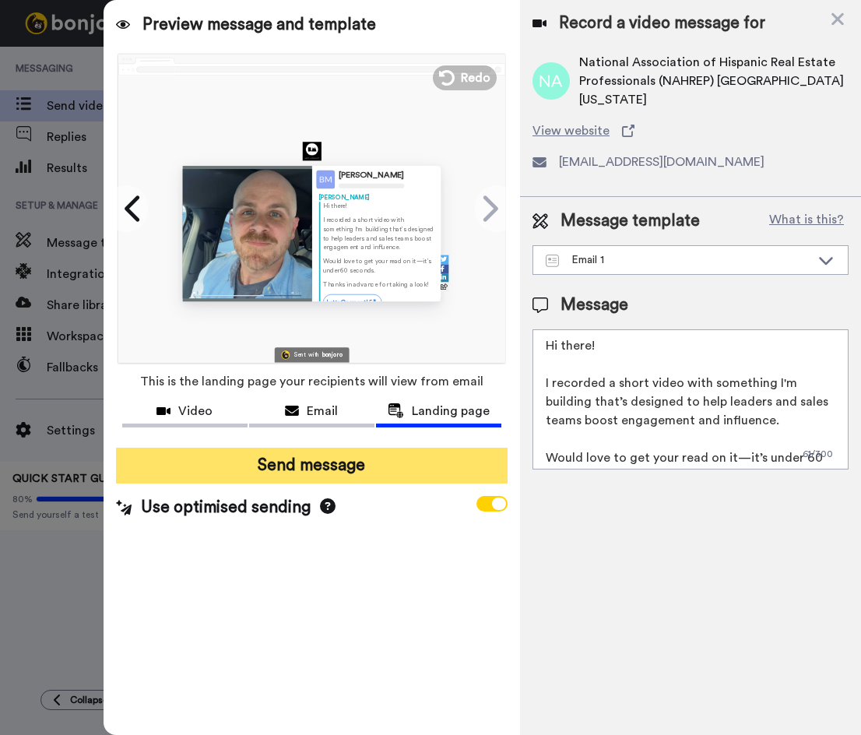
click at [392, 463] on button "Send message" at bounding box center [312, 466] width 392 height 36
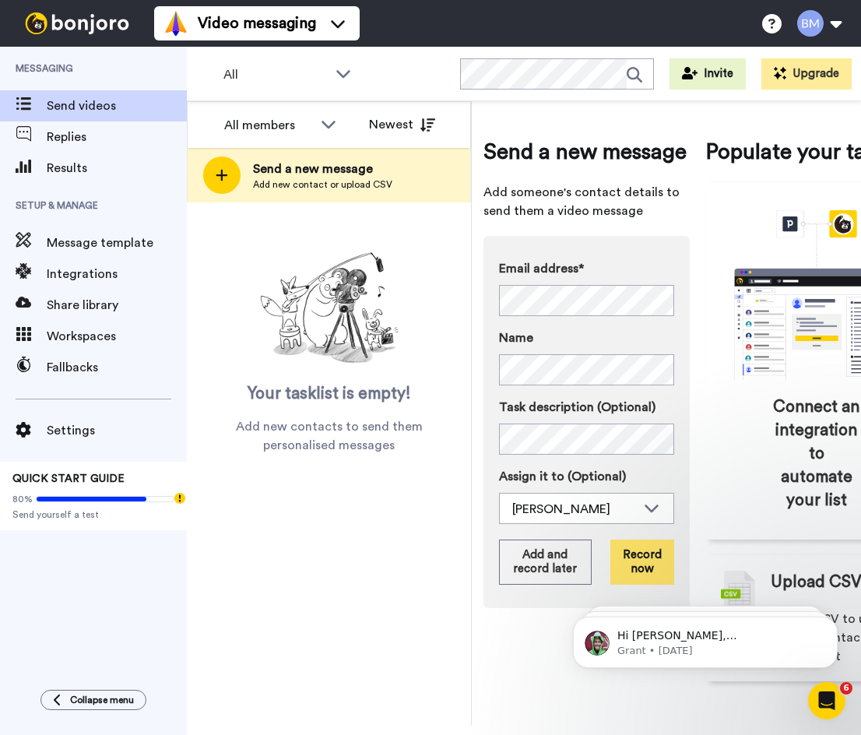
click at [628, 558] on button "Record now" at bounding box center [642, 561] width 64 height 45
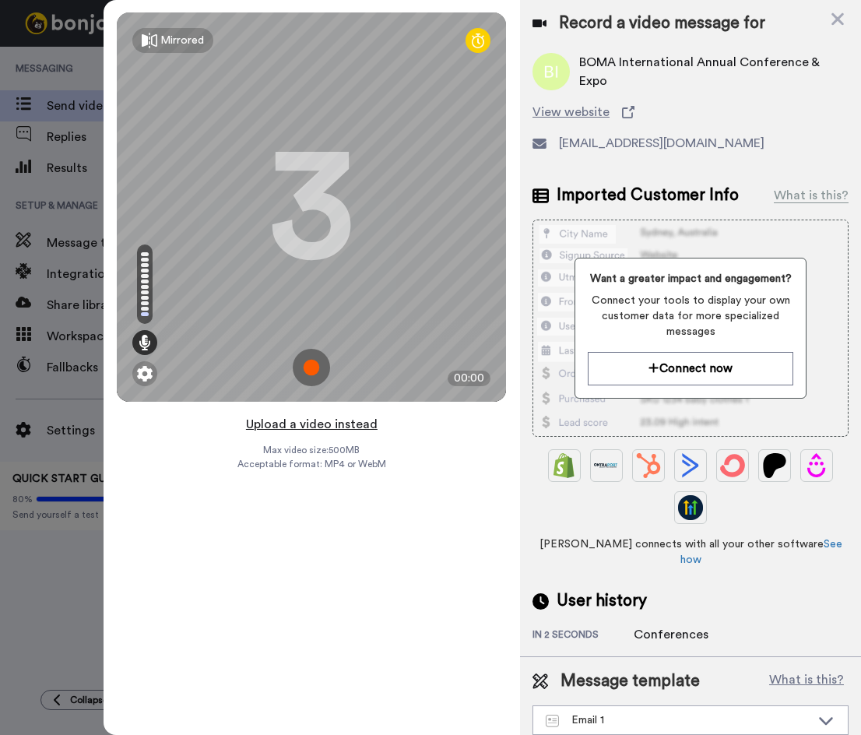
click at [331, 425] on button "Upload a video instead" at bounding box center [311, 424] width 141 height 20
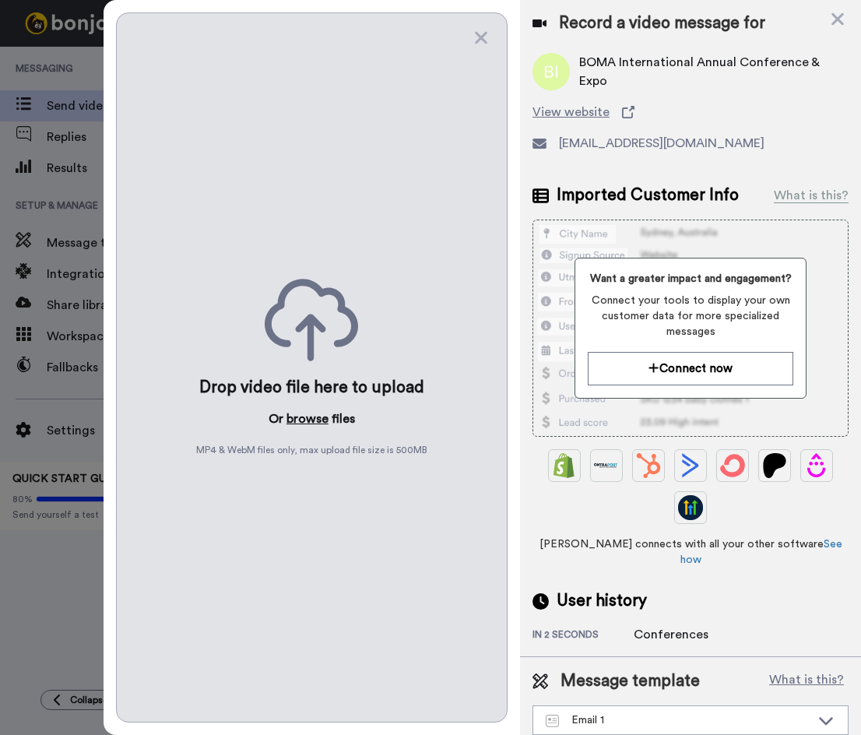
click at [300, 416] on button "browse" at bounding box center [307, 418] width 42 height 19
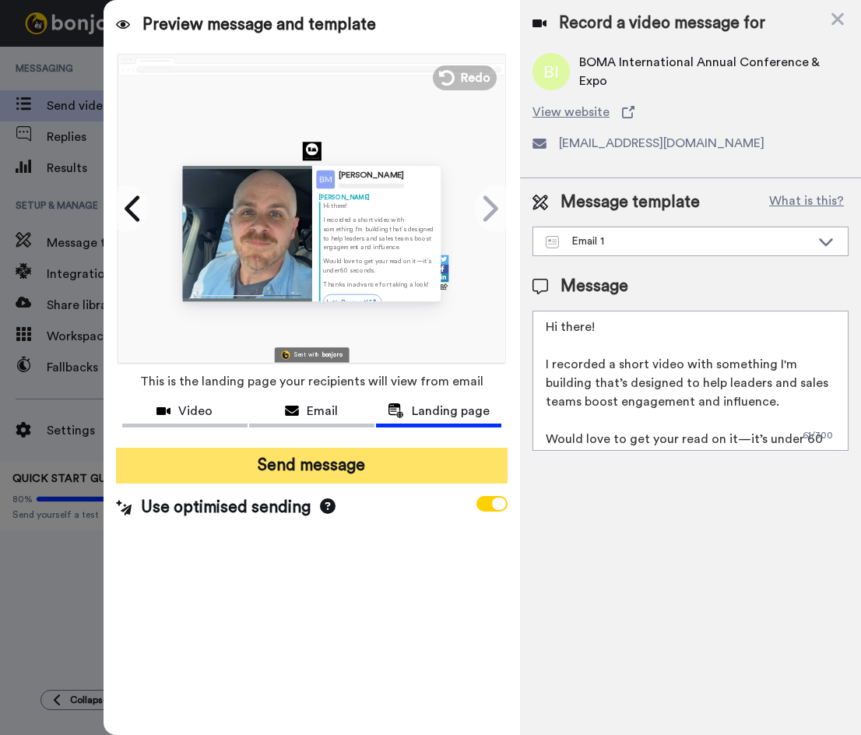
click at [371, 466] on button "Send message" at bounding box center [312, 466] width 392 height 36
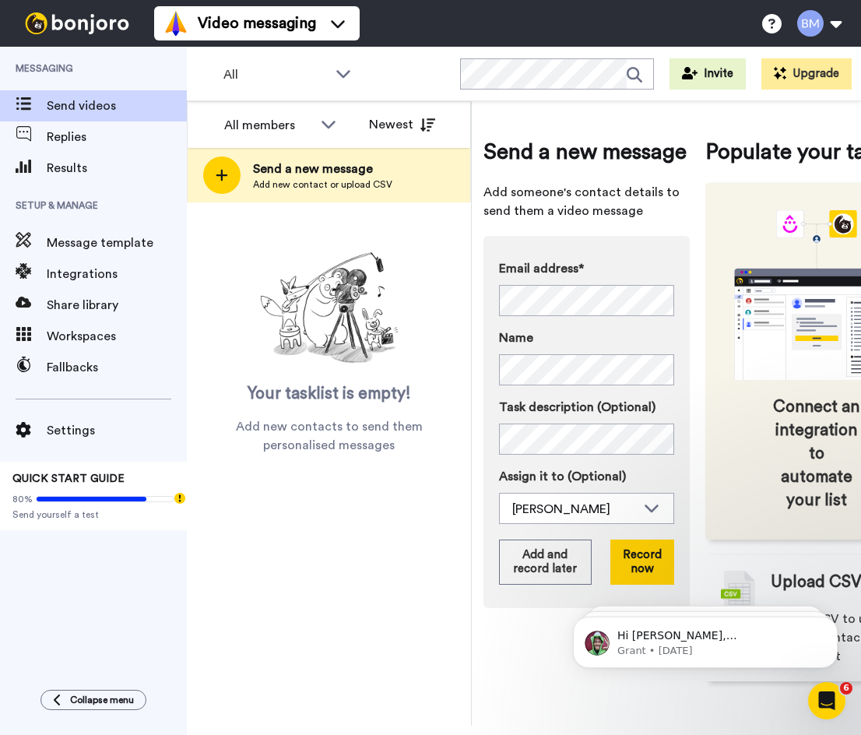
click at [804, 267] on icon "animation" at bounding box center [817, 295] width 234 height 170
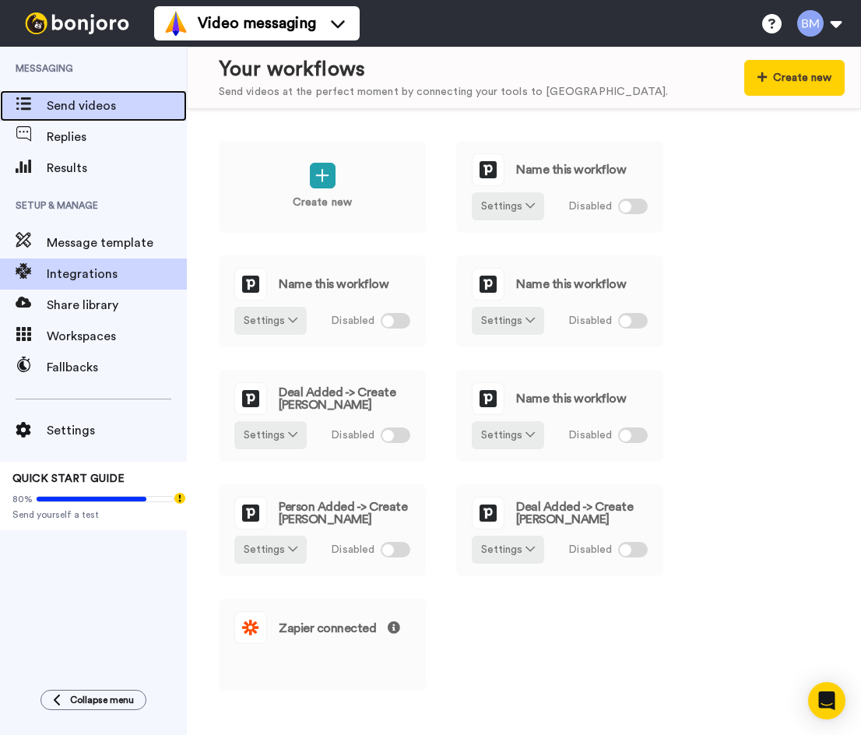
click at [89, 102] on span "Send videos" at bounding box center [117, 106] width 140 height 19
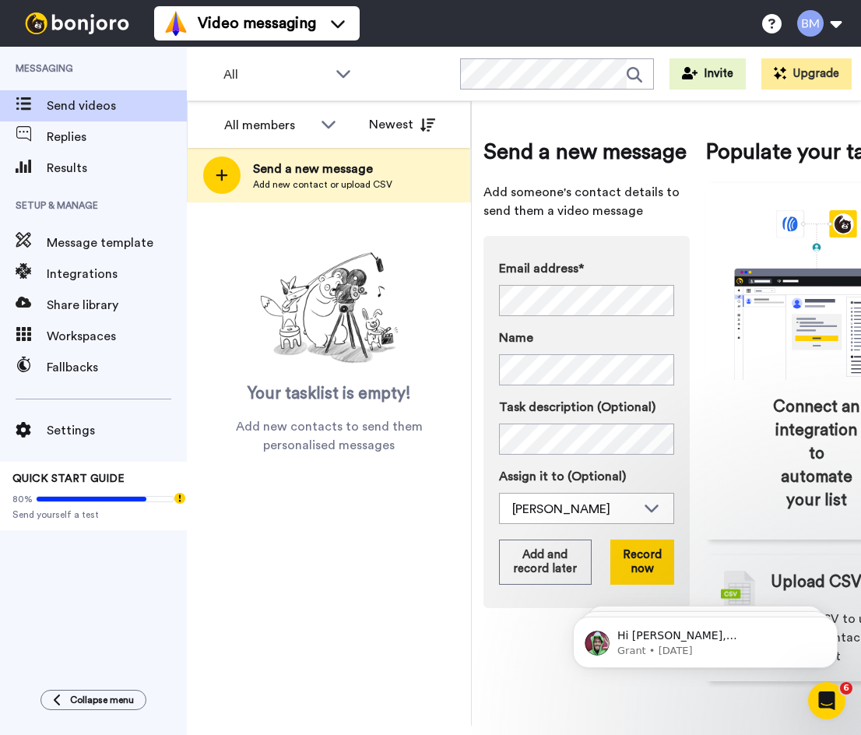
click at [631, 398] on label "Task description (Optional)" at bounding box center [586, 407] width 175 height 19
click at [640, 564] on button "Record now" at bounding box center [642, 561] width 64 height 45
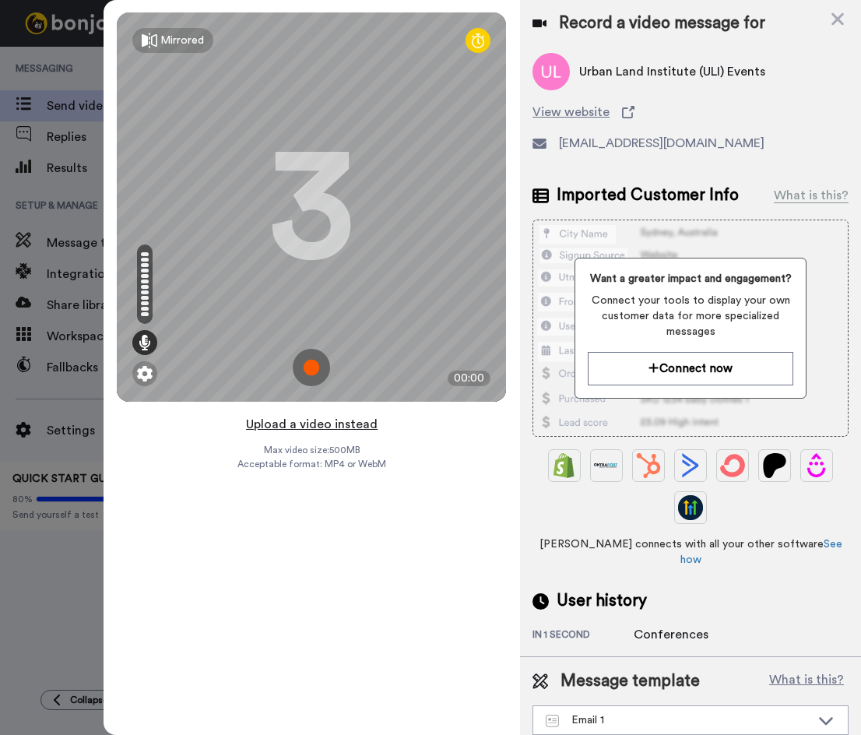
click at [315, 426] on button "Upload a video instead" at bounding box center [311, 424] width 141 height 20
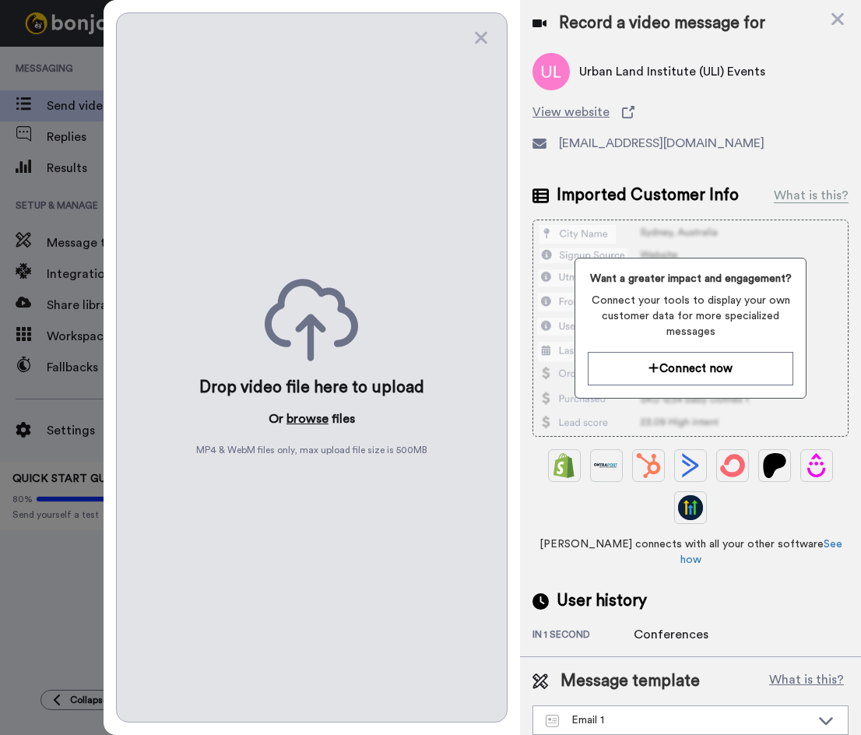
click at [311, 413] on button "browse" at bounding box center [307, 418] width 42 height 19
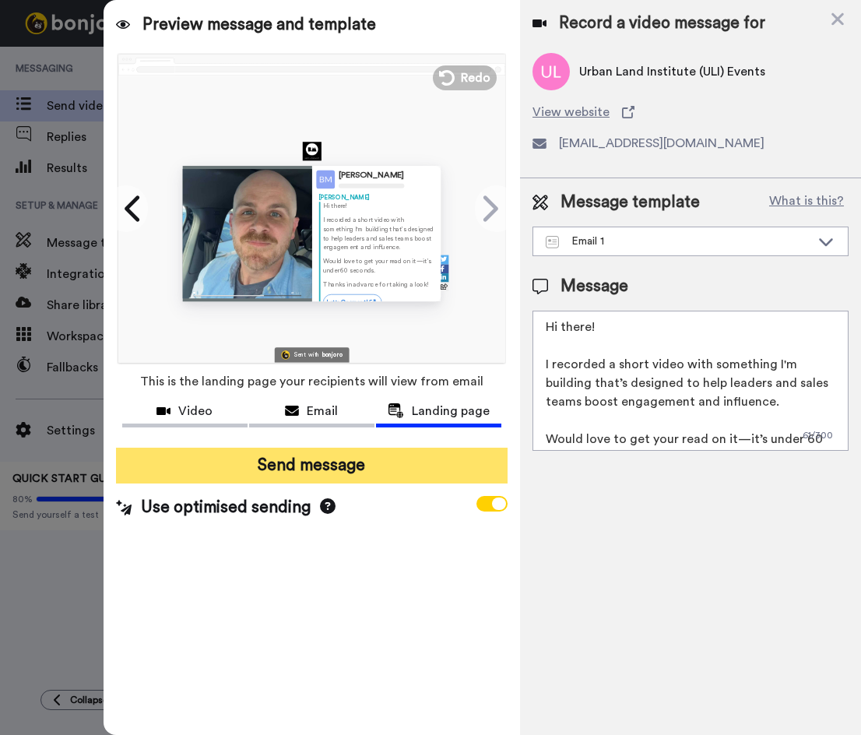
click at [409, 456] on button "Send message" at bounding box center [312, 466] width 392 height 36
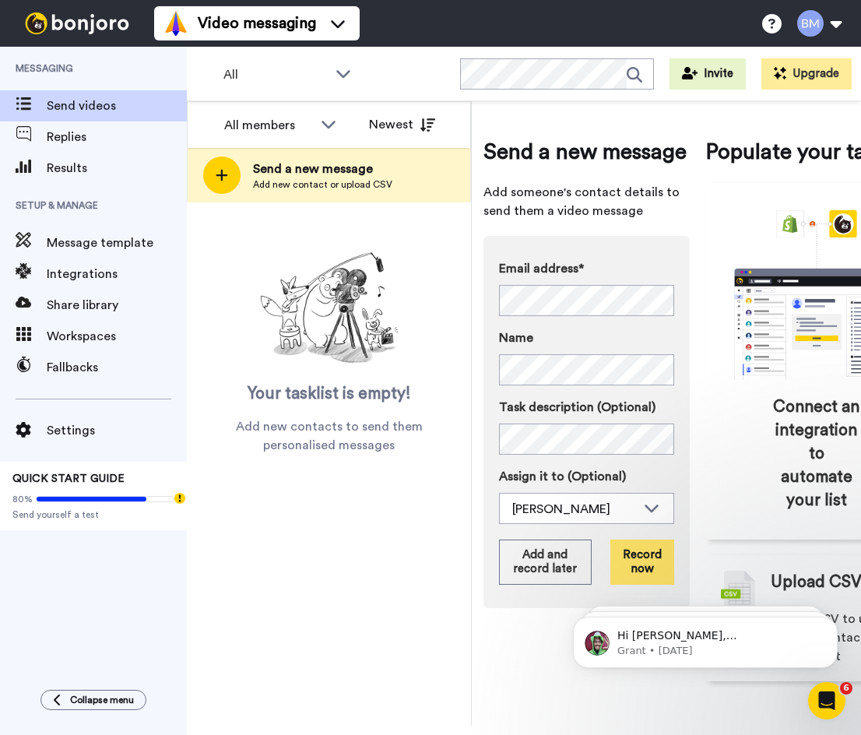
click at [633, 558] on button "Record now" at bounding box center [642, 561] width 64 height 45
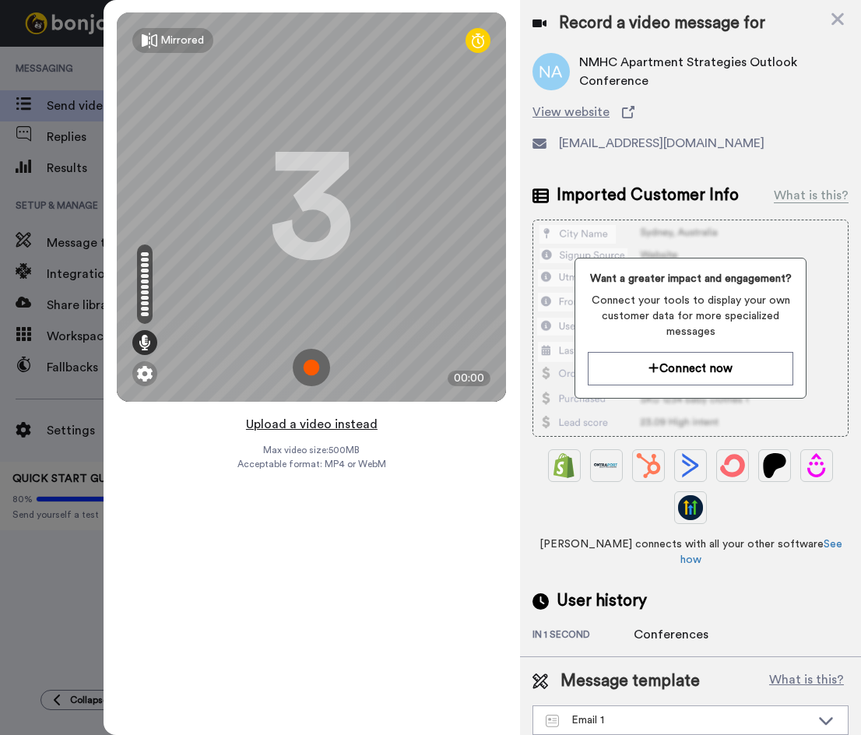
click at [360, 428] on button "Upload a video instead" at bounding box center [311, 424] width 141 height 20
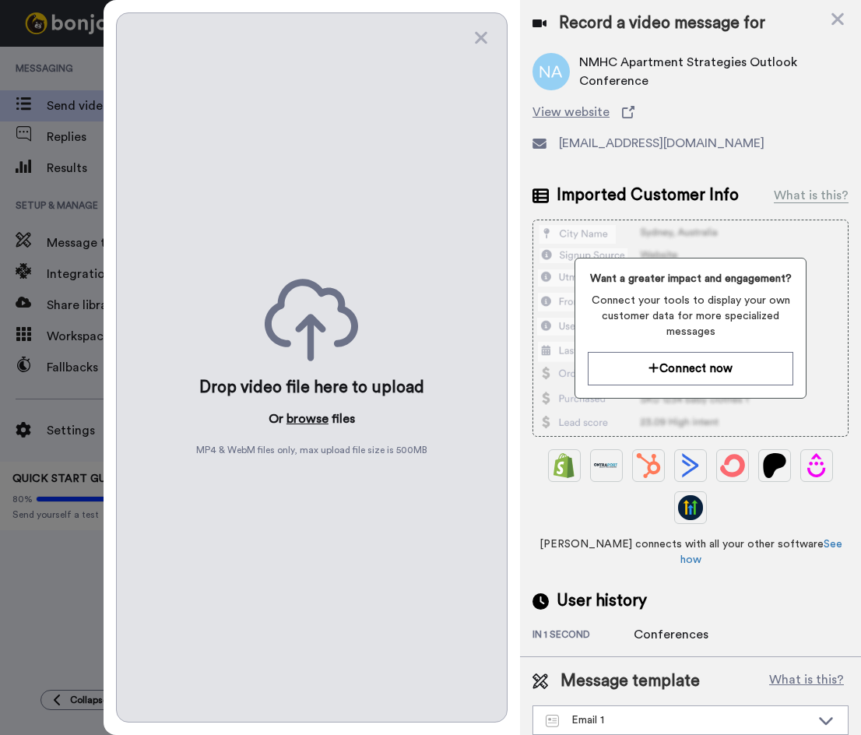
click at [301, 412] on button "browse" at bounding box center [307, 418] width 42 height 19
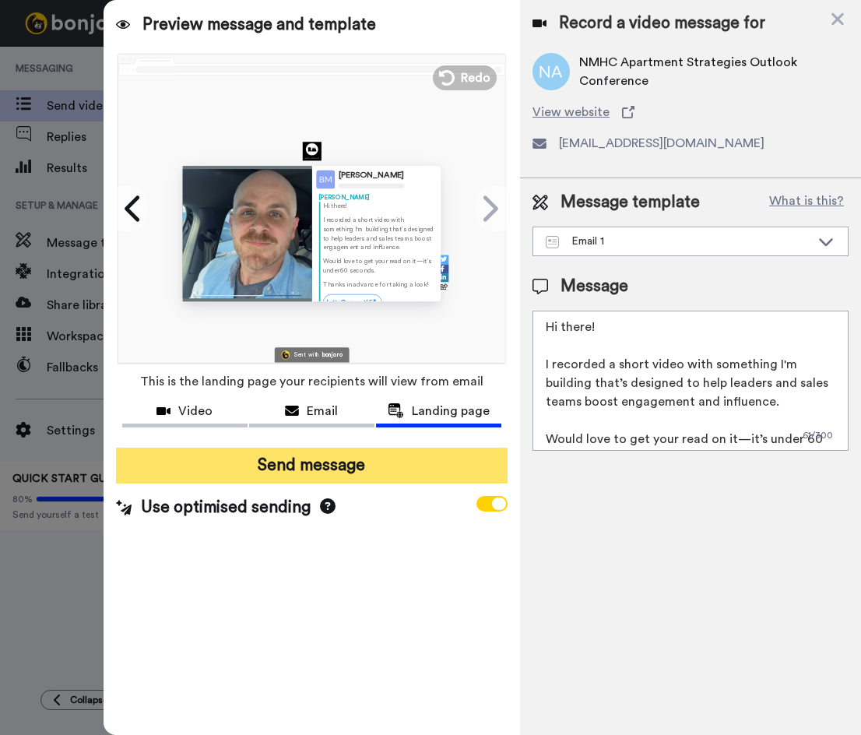
click at [398, 466] on button "Send message" at bounding box center [312, 466] width 392 height 36
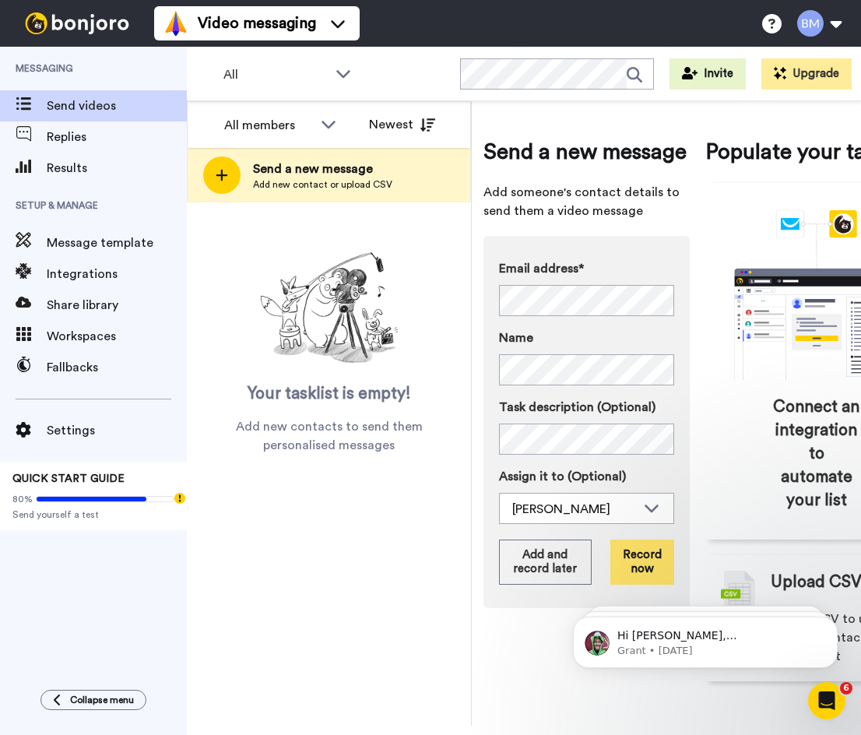
click at [641, 543] on button "Record now" at bounding box center [642, 561] width 64 height 45
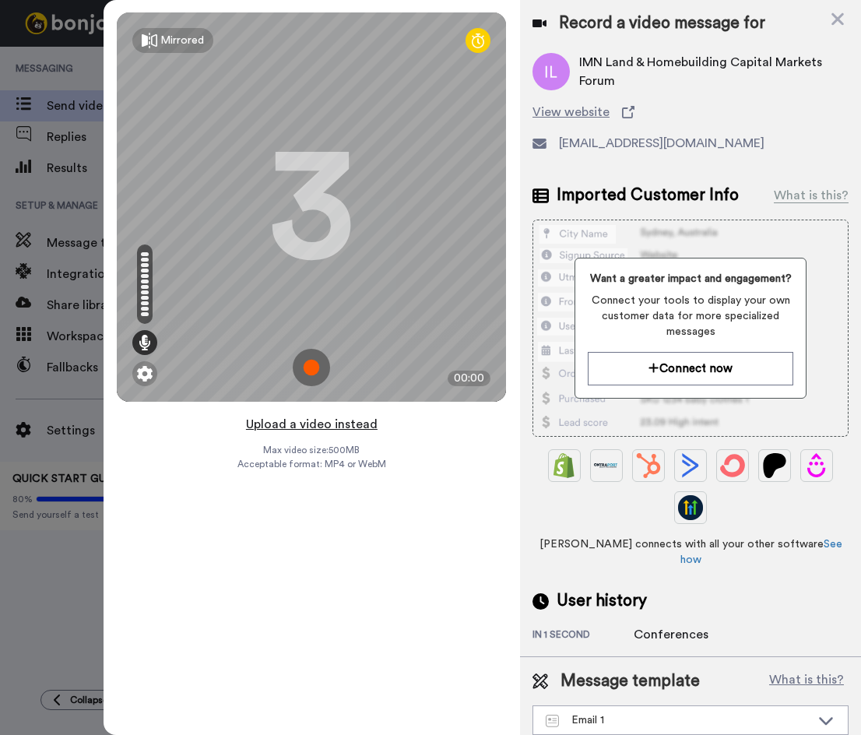
click at [347, 423] on button "Upload a video instead" at bounding box center [311, 424] width 141 height 20
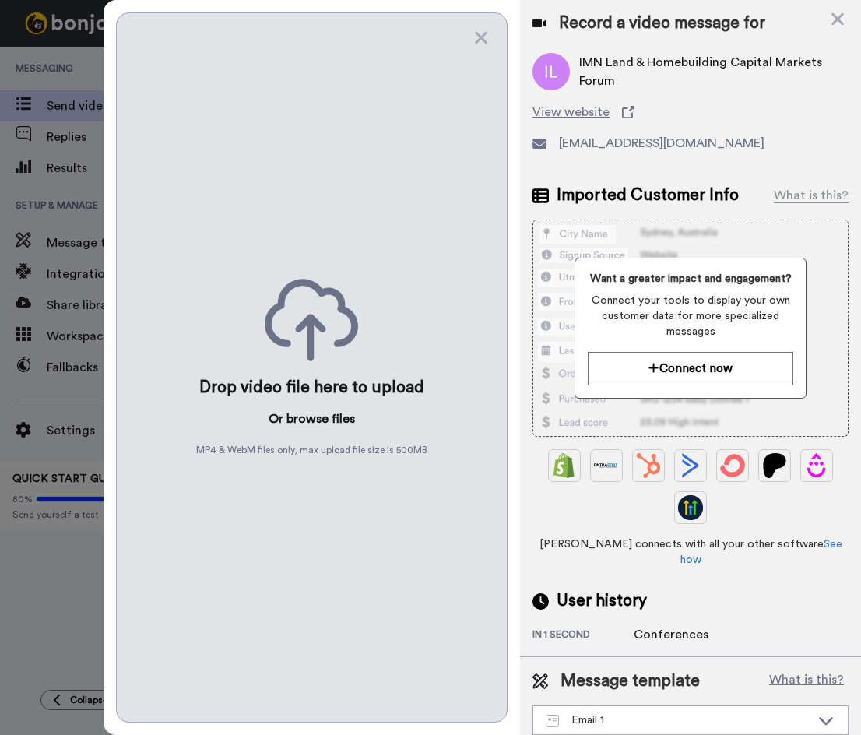
click at [300, 416] on button "browse" at bounding box center [307, 418] width 42 height 19
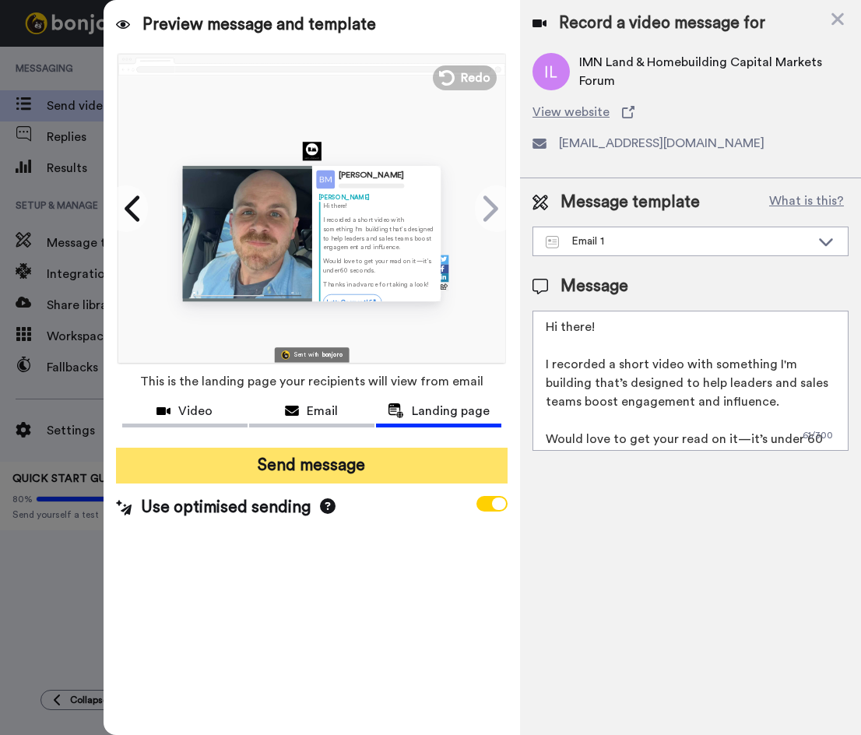
click at [397, 476] on button "Send message" at bounding box center [312, 466] width 392 height 36
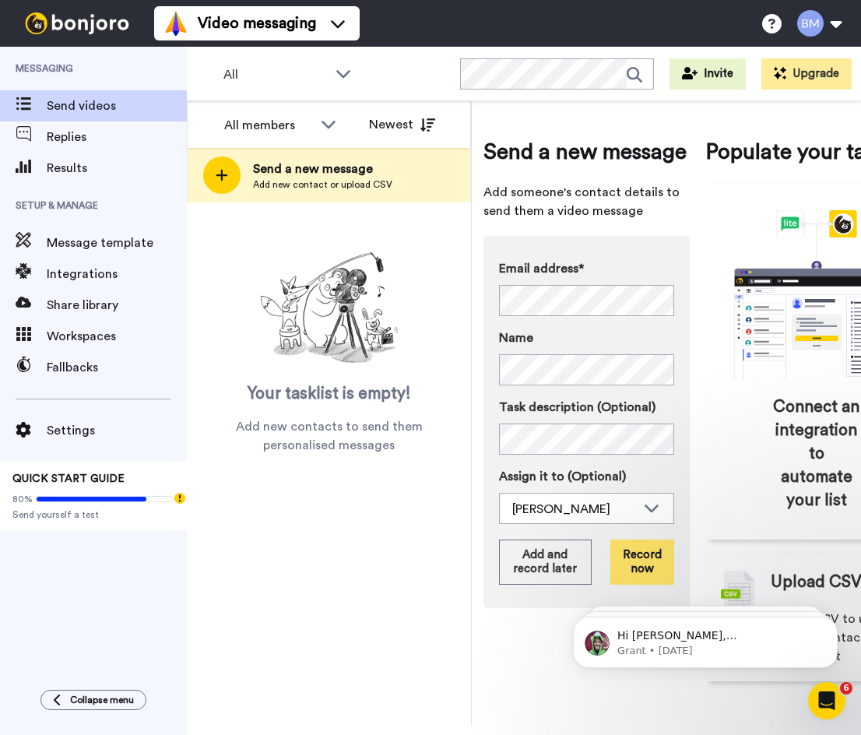
click at [639, 562] on button "Record now" at bounding box center [642, 561] width 64 height 45
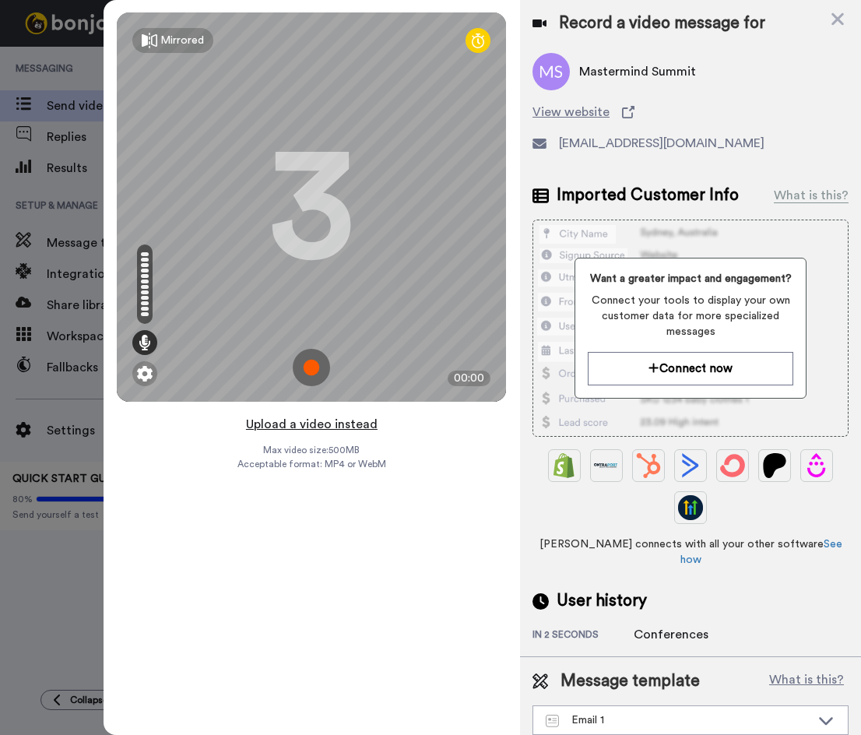
click at [350, 427] on button "Upload a video instead" at bounding box center [311, 424] width 141 height 20
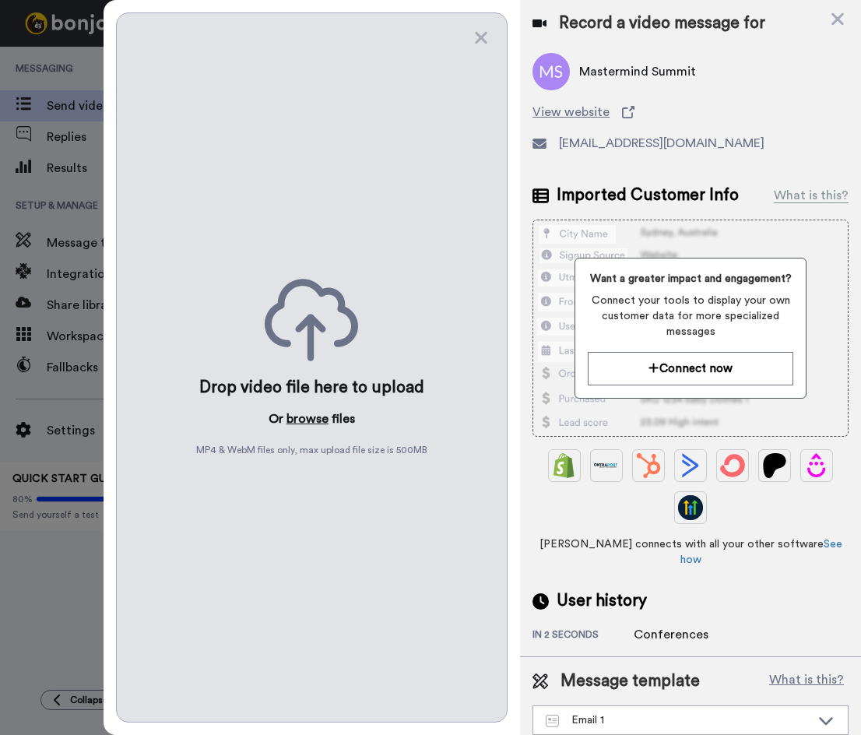
click at [304, 417] on button "browse" at bounding box center [307, 418] width 42 height 19
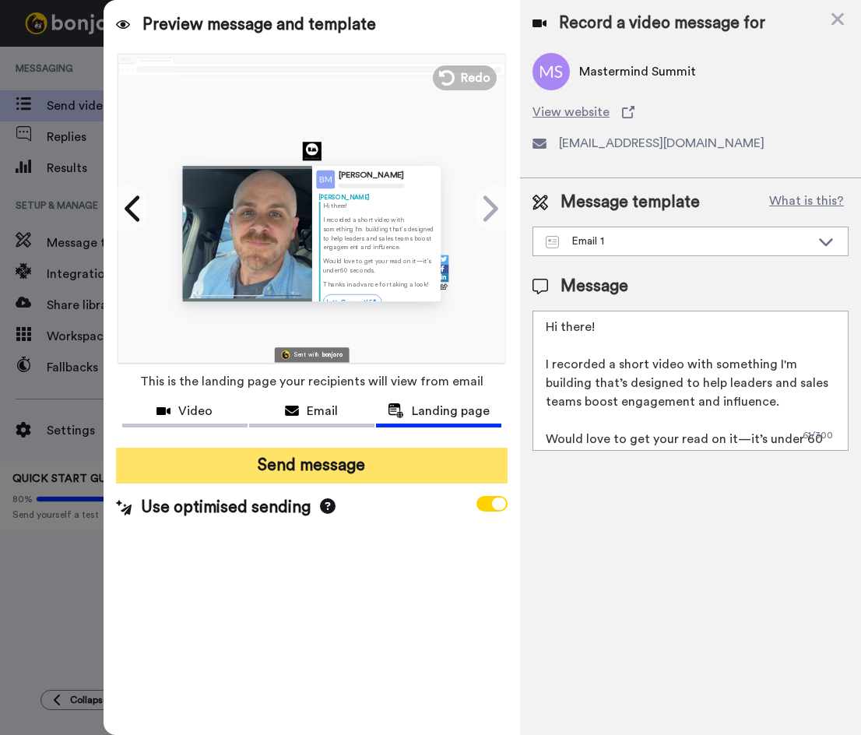
click at [388, 470] on button "Send message" at bounding box center [312, 466] width 392 height 36
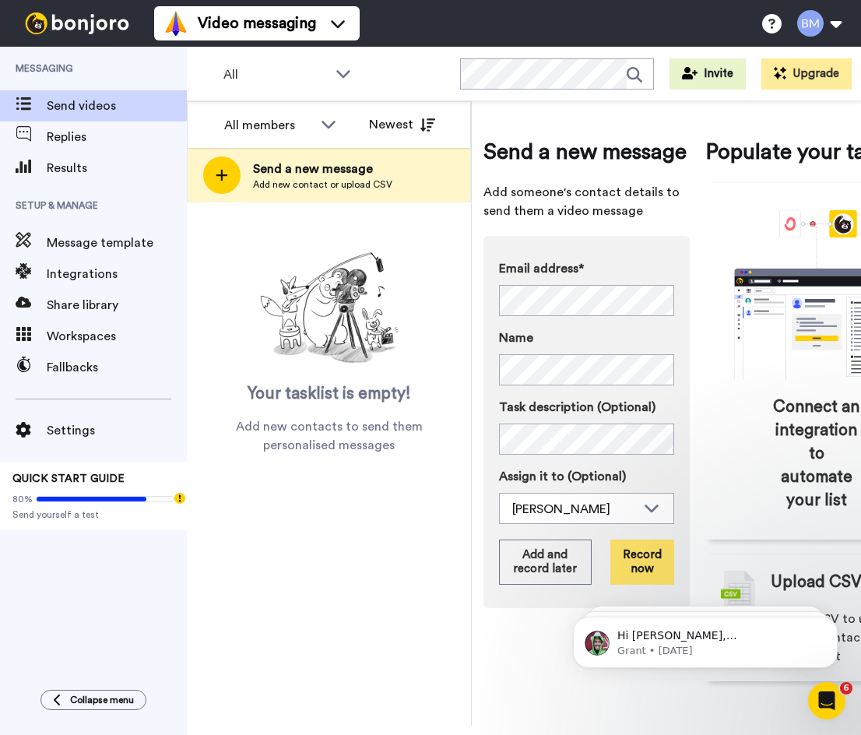
click at [637, 562] on button "Record now" at bounding box center [642, 561] width 64 height 45
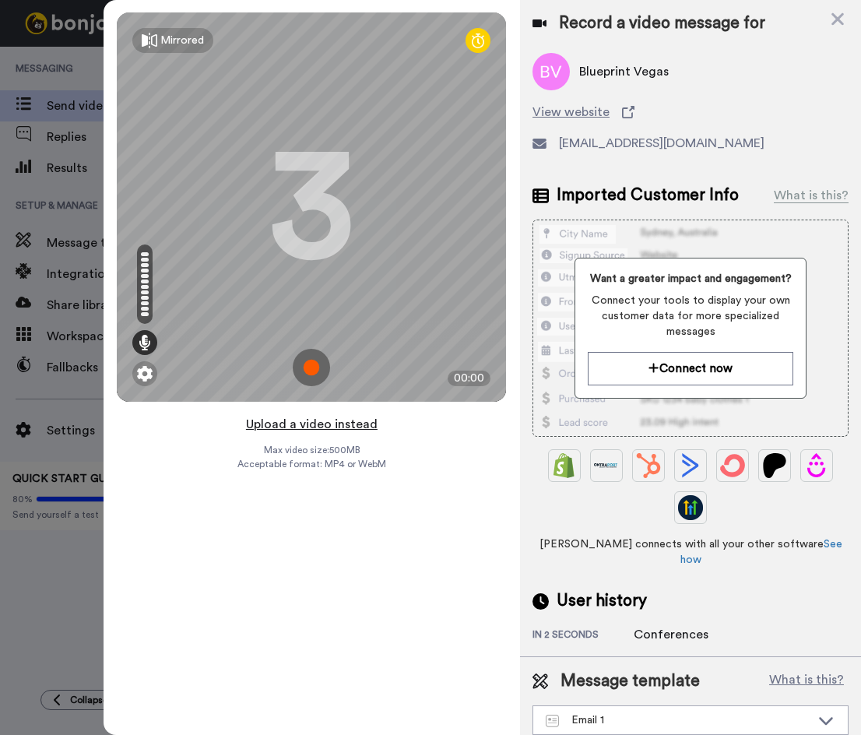
click at [322, 426] on button "Upload a video instead" at bounding box center [311, 424] width 141 height 20
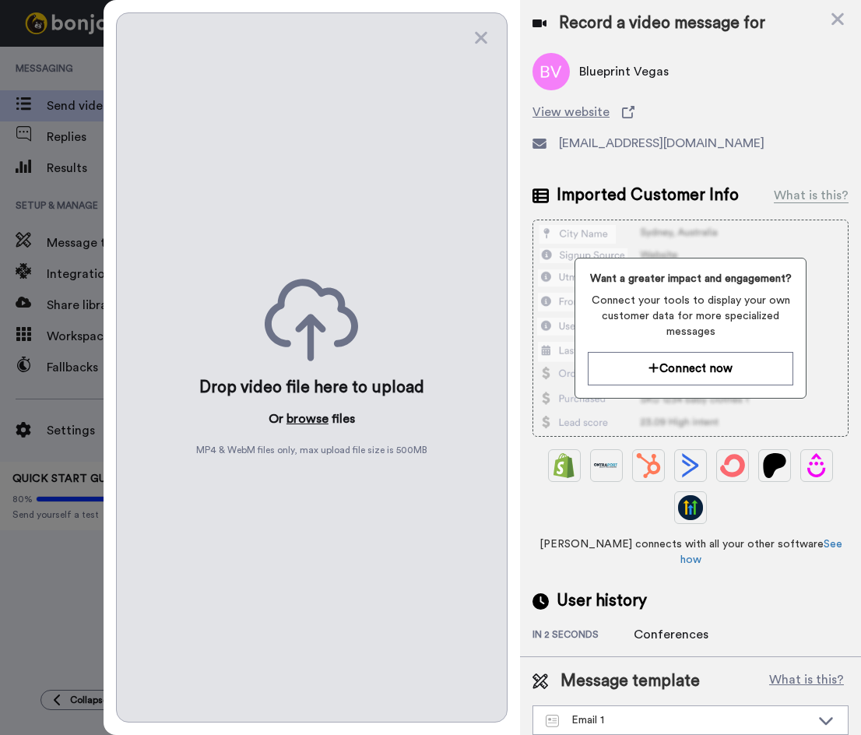
click at [313, 416] on button "browse" at bounding box center [307, 418] width 42 height 19
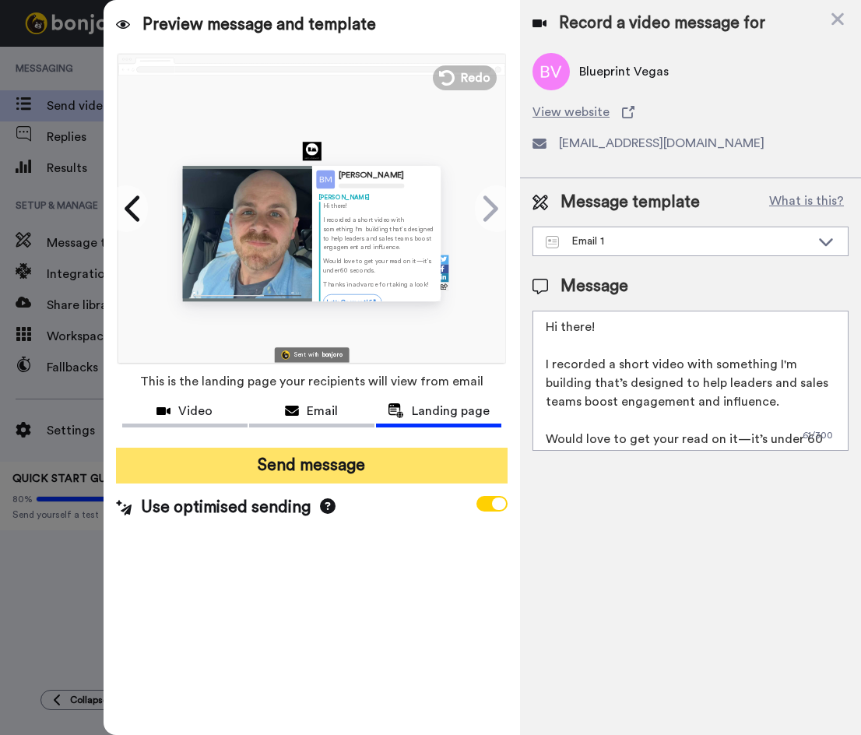
click at [384, 476] on button "Send message" at bounding box center [312, 466] width 392 height 36
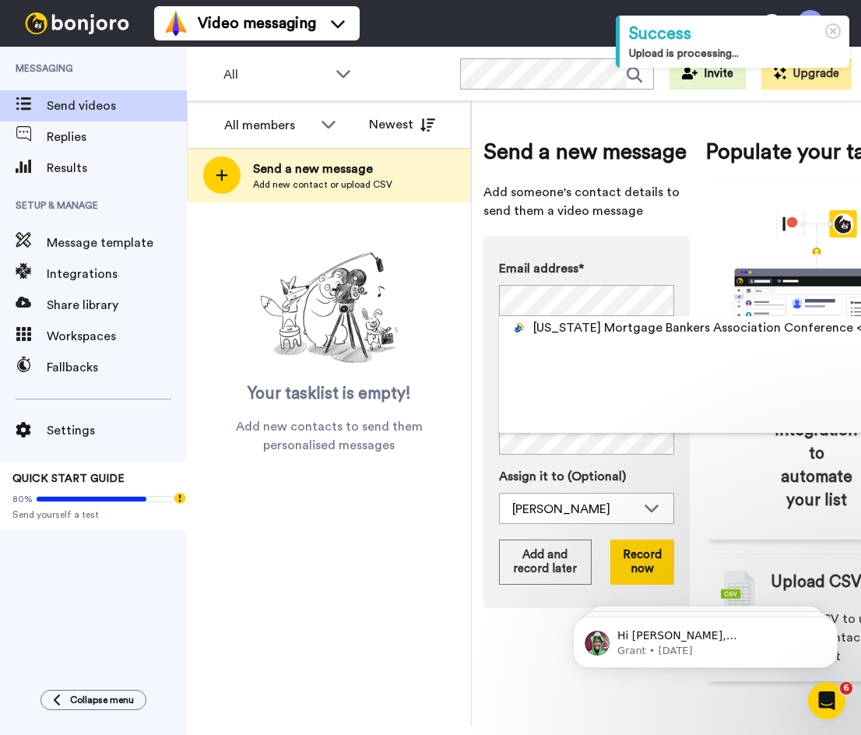
click at [576, 431] on div "[US_STATE] Mortgage Bankers Association Conference <[EMAIL_ADDRESS][DOMAIN_NAME…" at bounding box center [793, 374] width 588 height 117
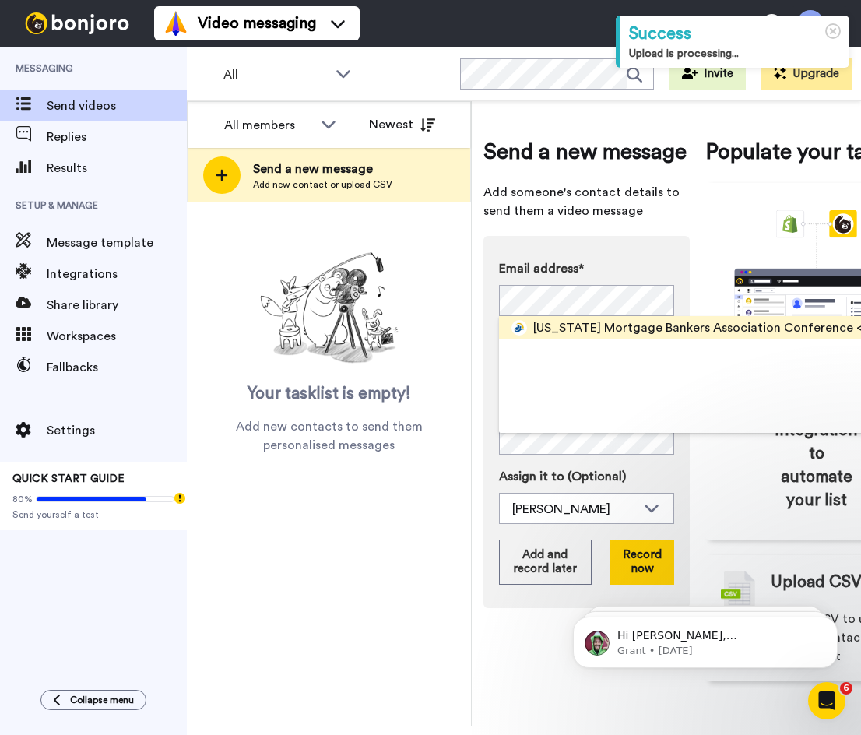
click at [598, 325] on span "California Mortgage Bankers Association Conference" at bounding box center [693, 327] width 320 height 19
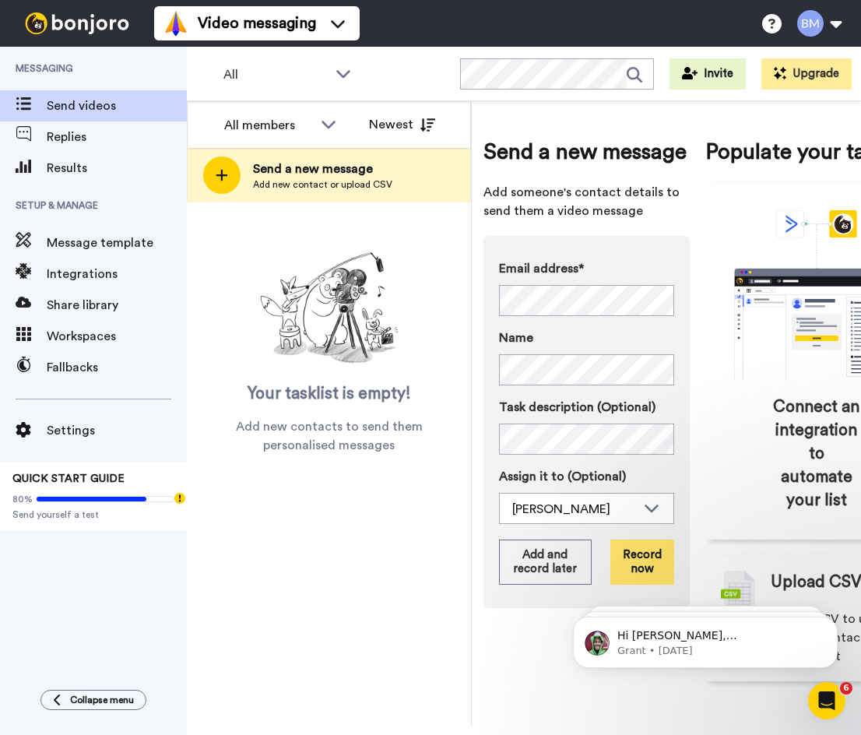
click at [659, 568] on button "Record now" at bounding box center [642, 561] width 64 height 45
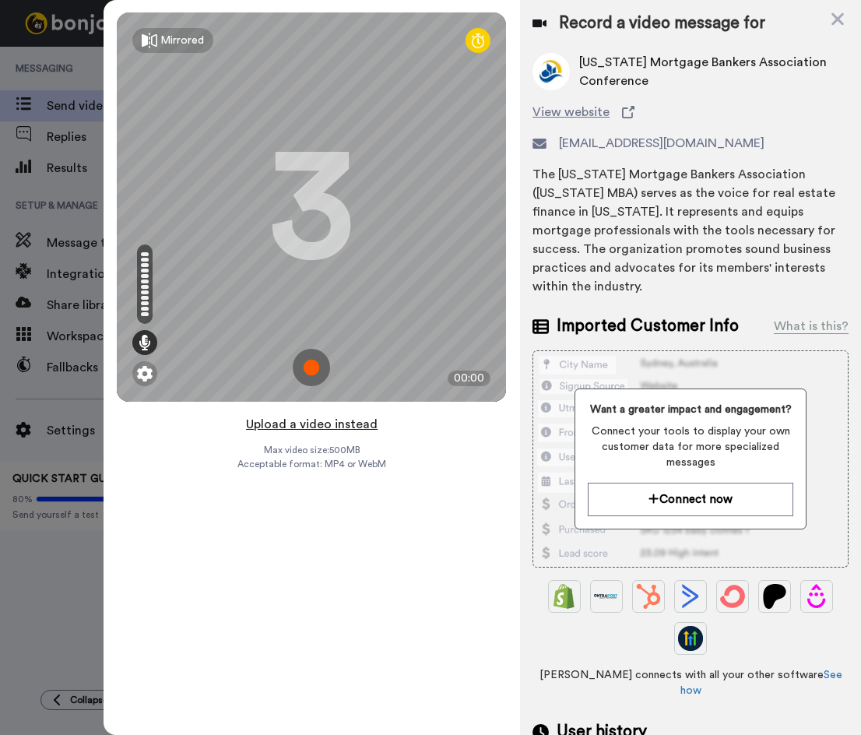
click at [306, 431] on button "Upload a video instead" at bounding box center [311, 424] width 141 height 20
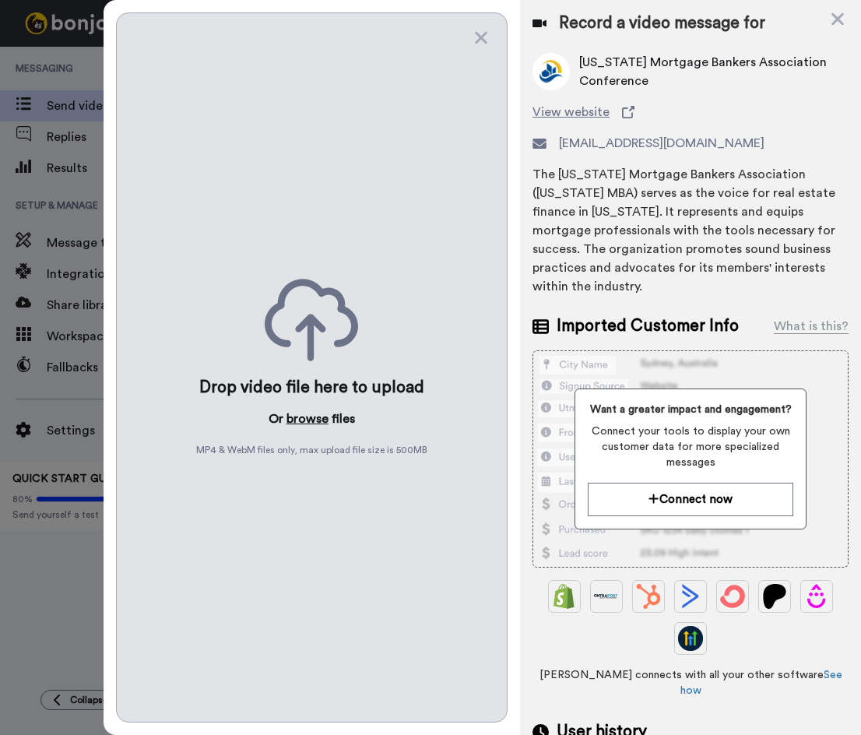
click at [307, 416] on button "browse" at bounding box center [307, 418] width 42 height 19
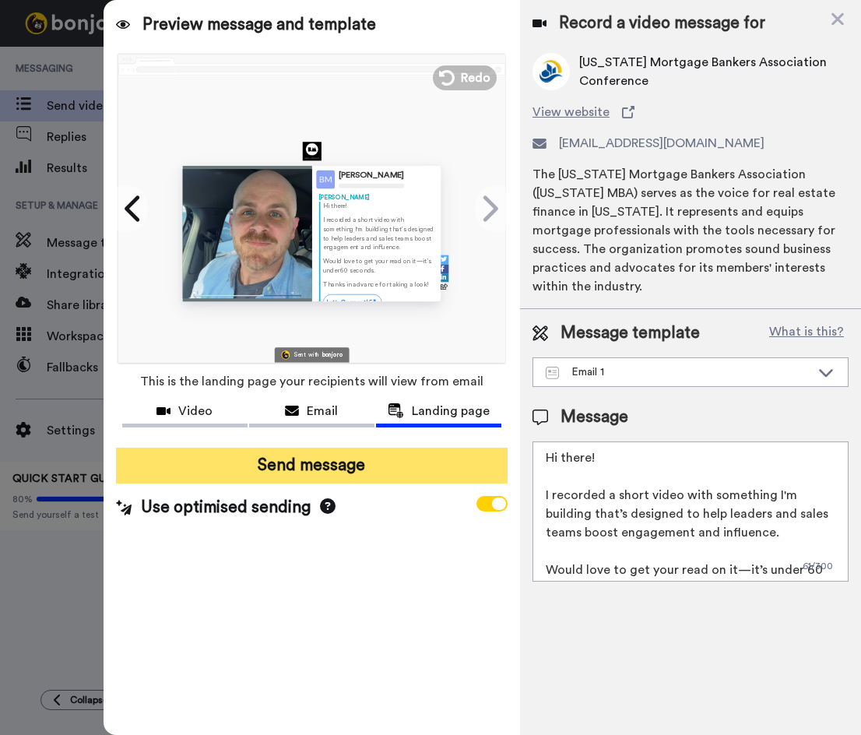
click at [339, 474] on button "Send message" at bounding box center [312, 466] width 392 height 36
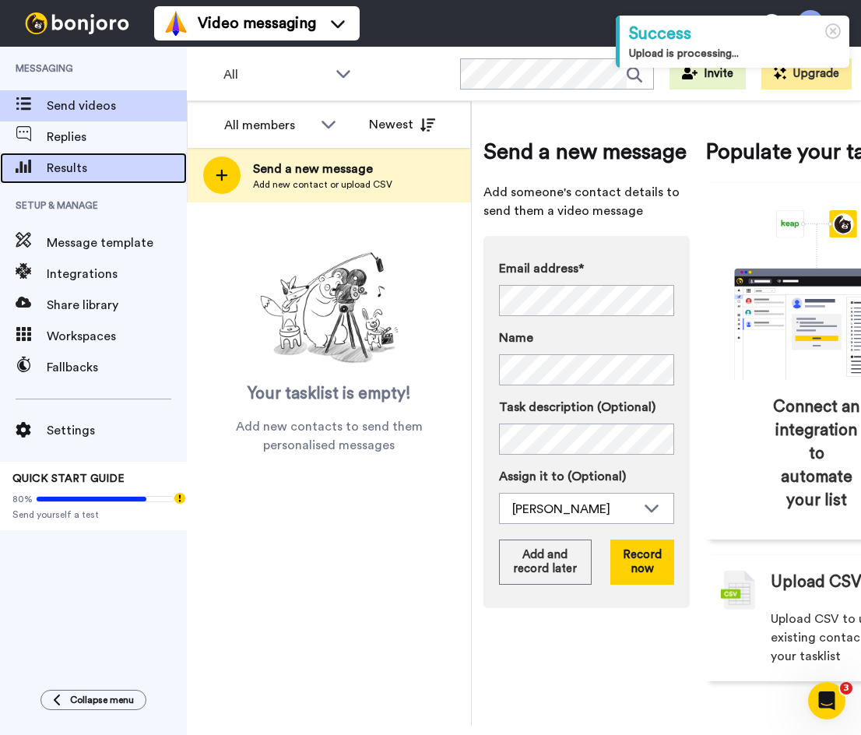
click at [85, 163] on span "Results" at bounding box center [117, 168] width 140 height 19
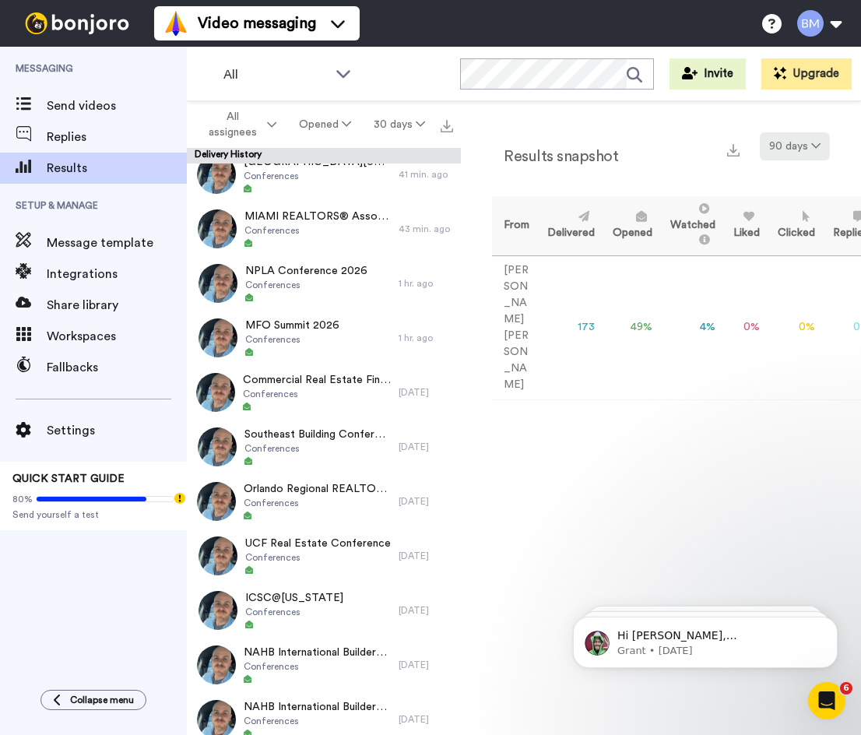
click at [795, 141] on button "90 days" at bounding box center [795, 146] width 70 height 28
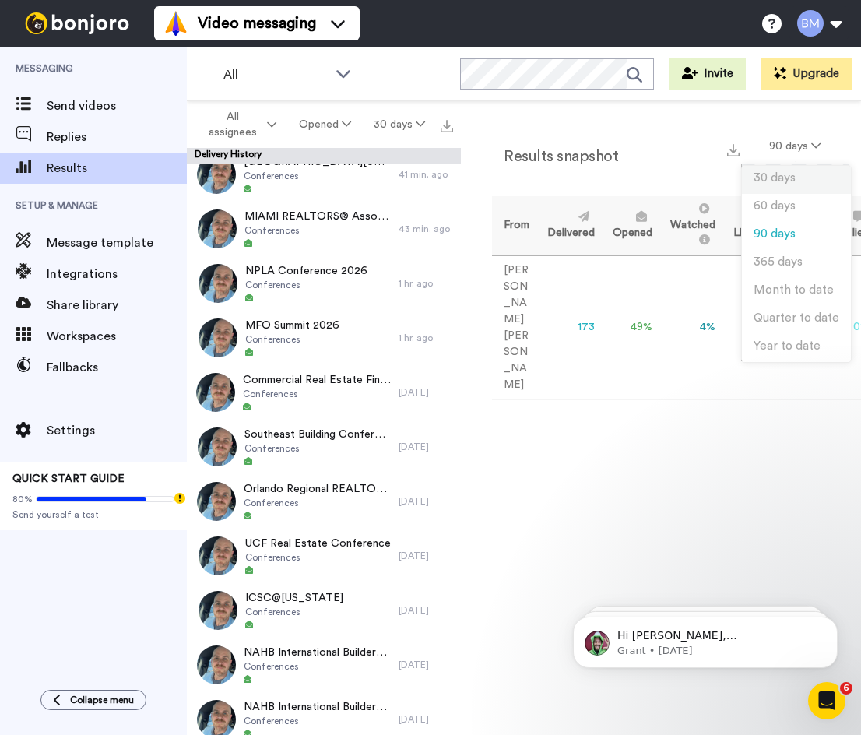
click at [784, 188] on li "30 days" at bounding box center [796, 180] width 109 height 28
click at [582, 293] on td "32" at bounding box center [568, 327] width 65 height 144
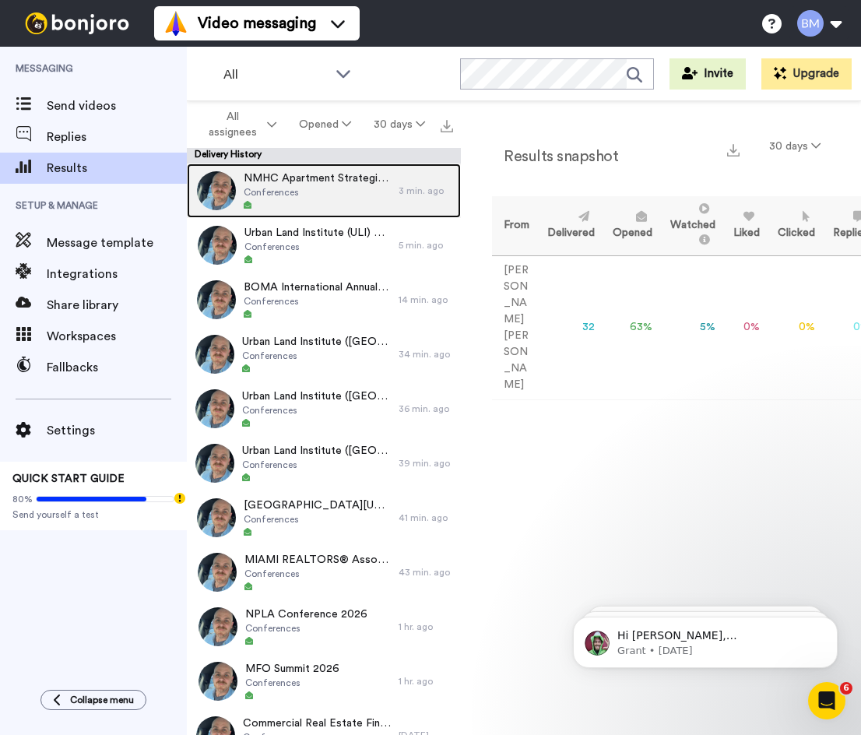
click at [252, 200] on div at bounding box center [317, 205] width 147 height 11
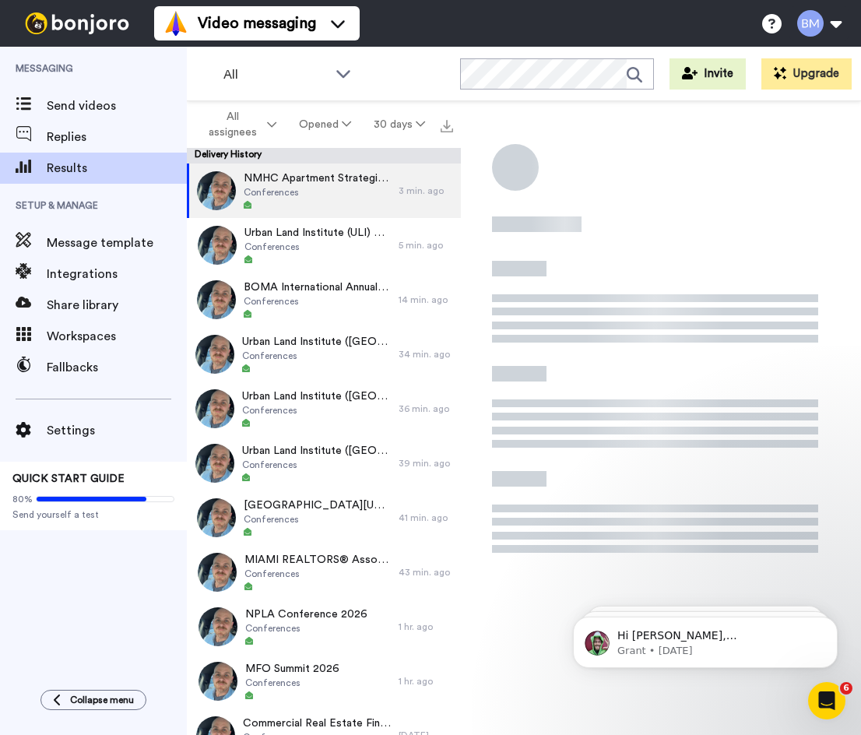
scroll to position [147, 0]
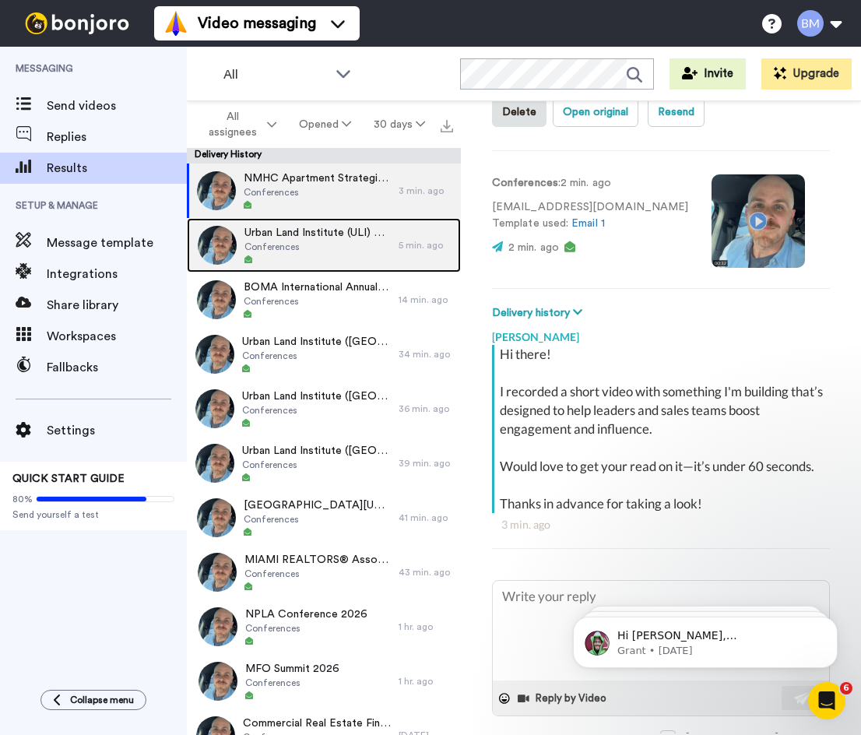
click at [287, 234] on span "Urban Land Institute (ULI) Events" at bounding box center [317, 233] width 146 height 16
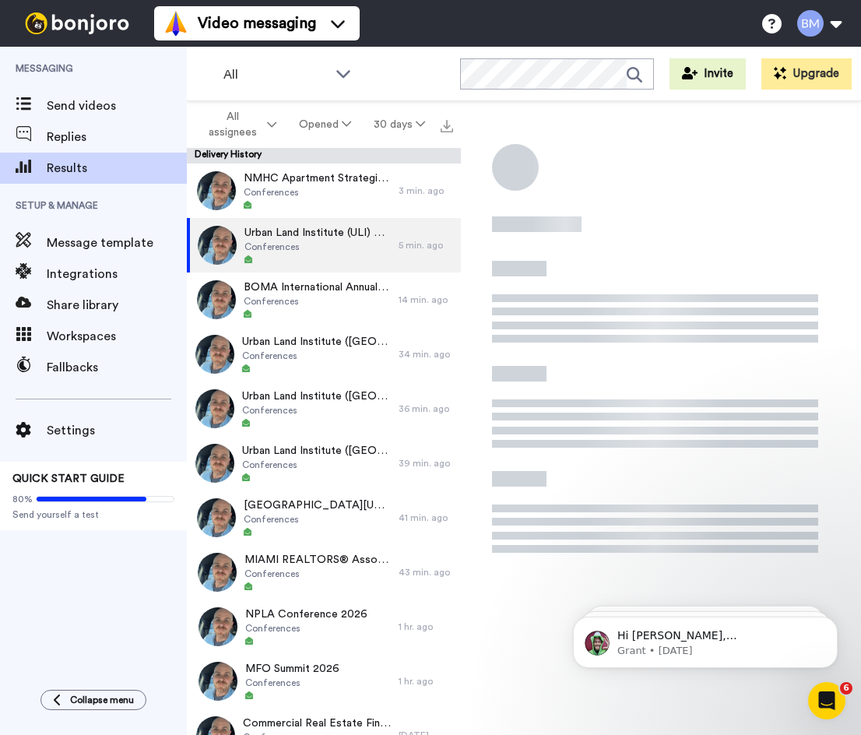
scroll to position [8, 0]
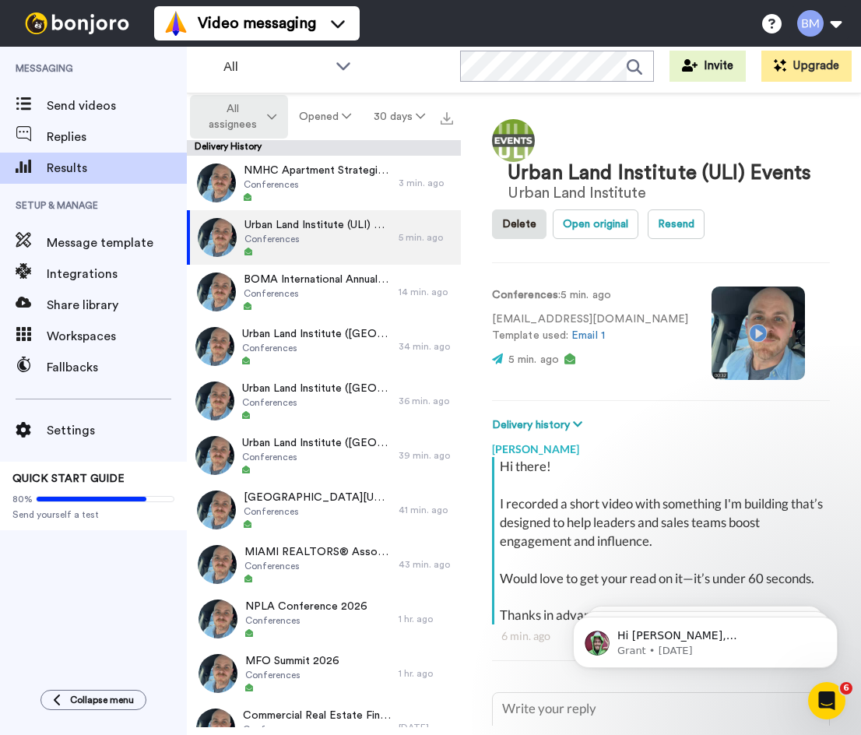
click at [251, 117] on span "All assignees" at bounding box center [232, 116] width 63 height 31
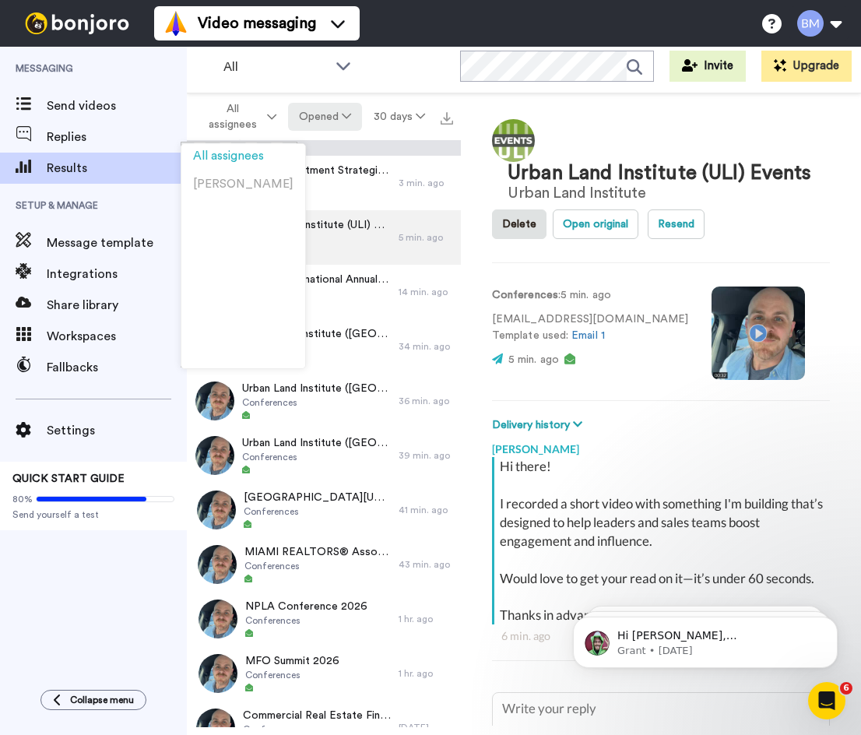
click at [322, 113] on button "Opened" at bounding box center [325, 117] width 75 height 28
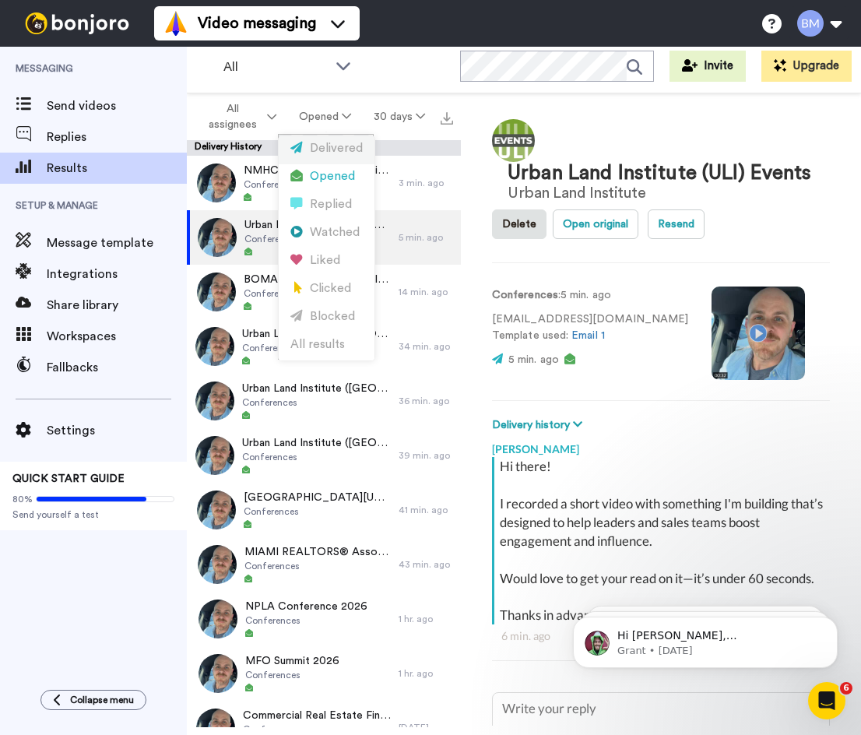
click at [322, 155] on div "Delivered" at bounding box center [326, 148] width 72 height 17
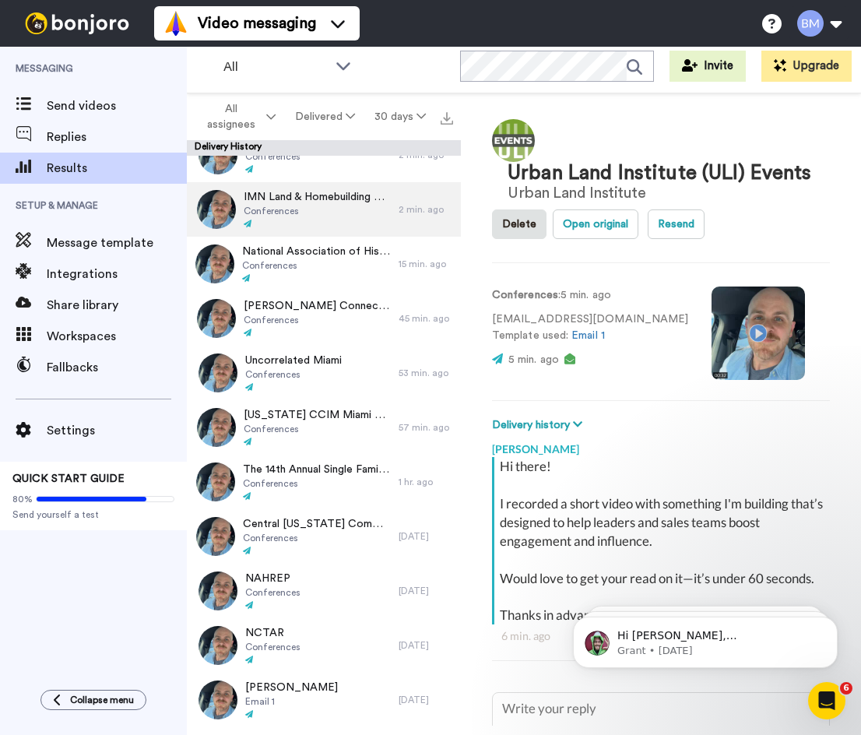
scroll to position [0, 0]
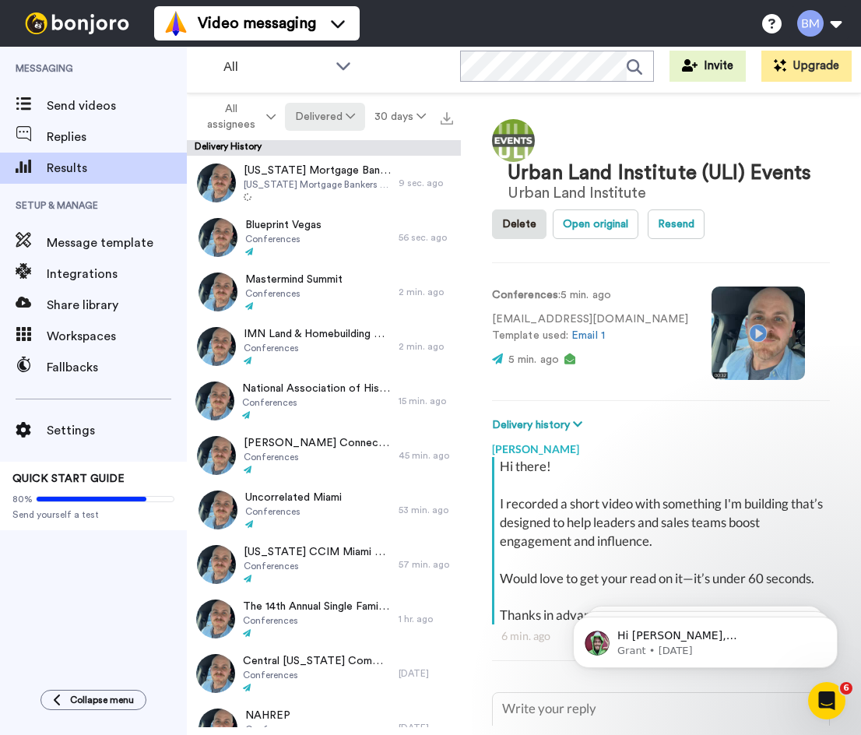
click at [332, 128] on button "Delivered" at bounding box center [324, 117] width 79 height 28
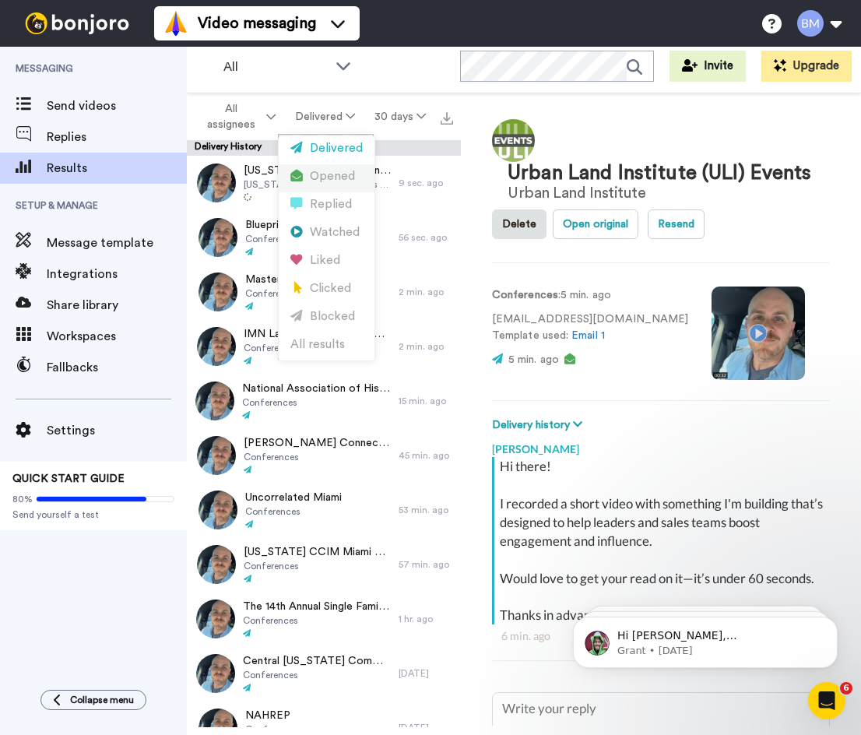
click at [322, 184] on div "Opened" at bounding box center [326, 176] width 72 height 17
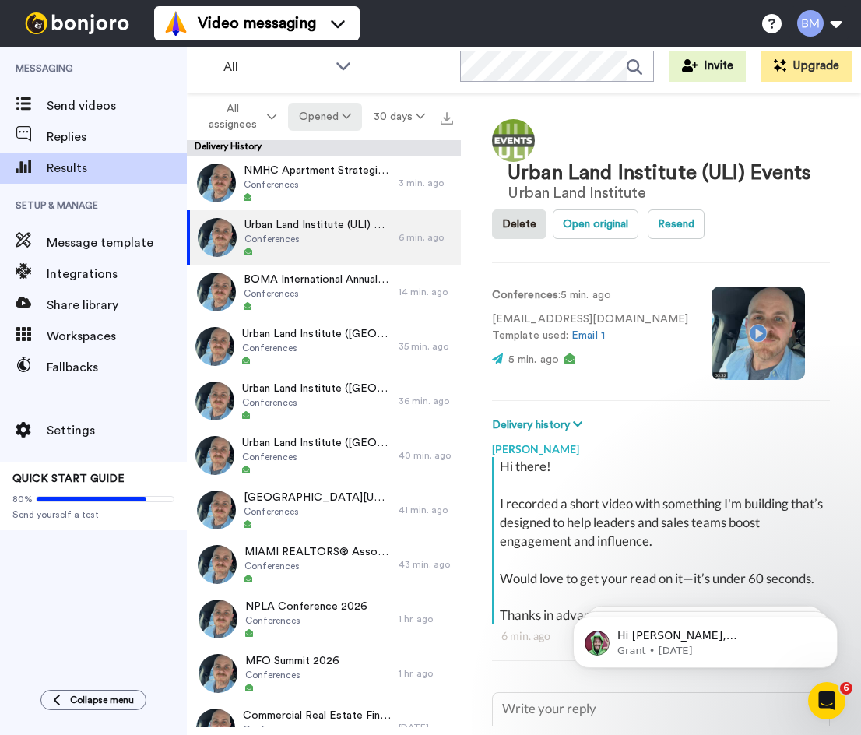
click at [339, 125] on button "Opened" at bounding box center [325, 117] width 75 height 28
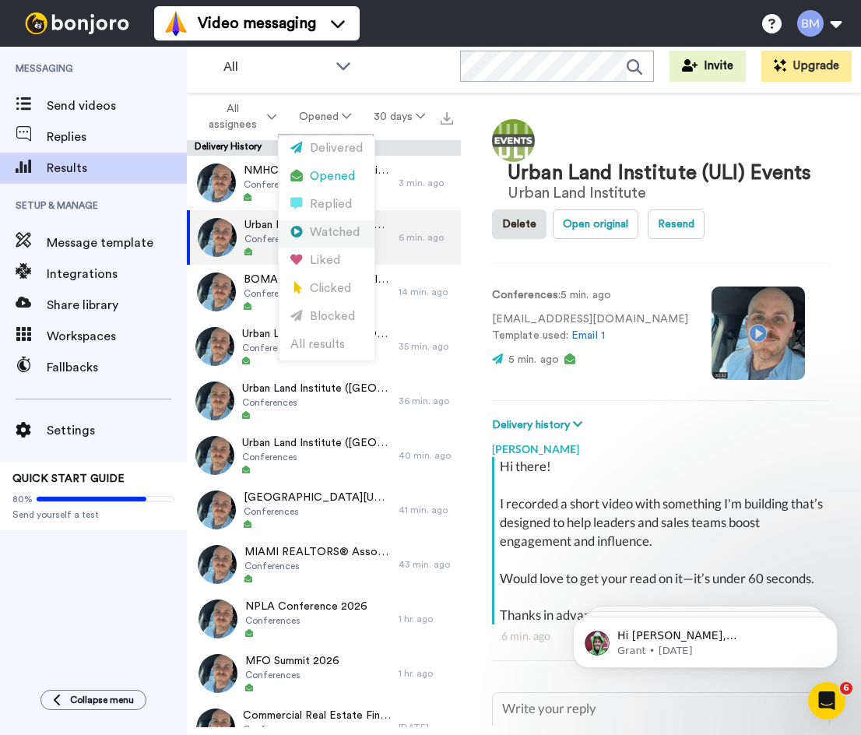
click at [332, 225] on div "Watched" at bounding box center [326, 232] width 72 height 17
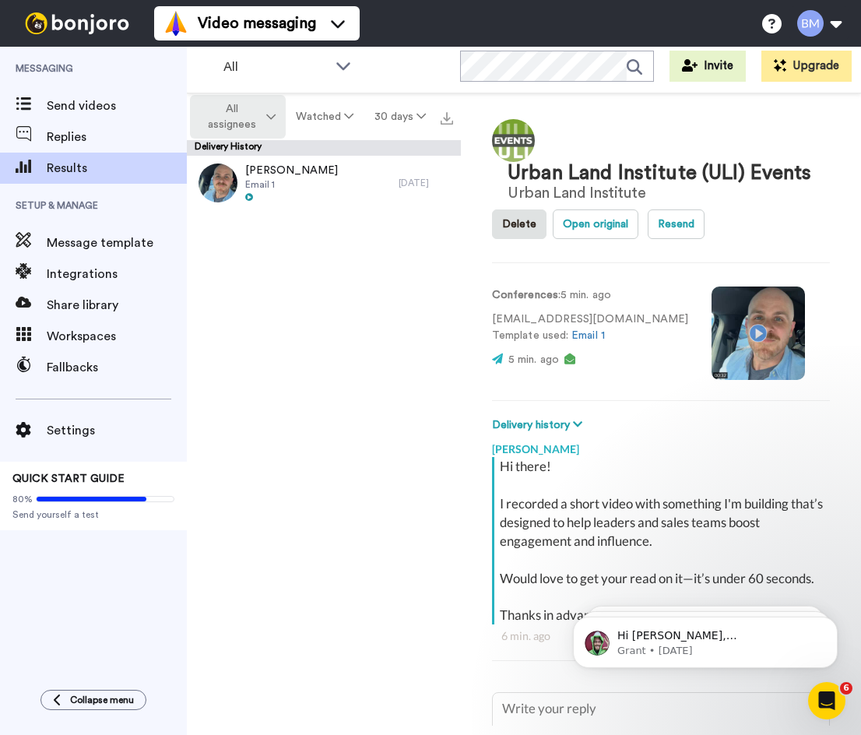
click at [248, 104] on span "All assignees" at bounding box center [231, 116] width 63 height 31
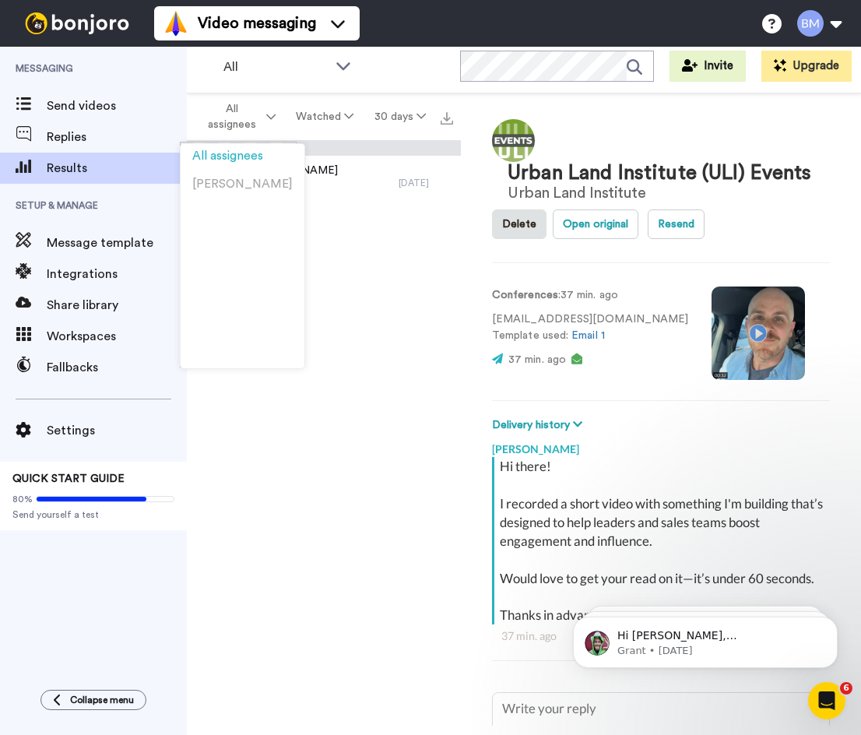
type textarea "x"
